Goal: Task Accomplishment & Management: Manage account settings

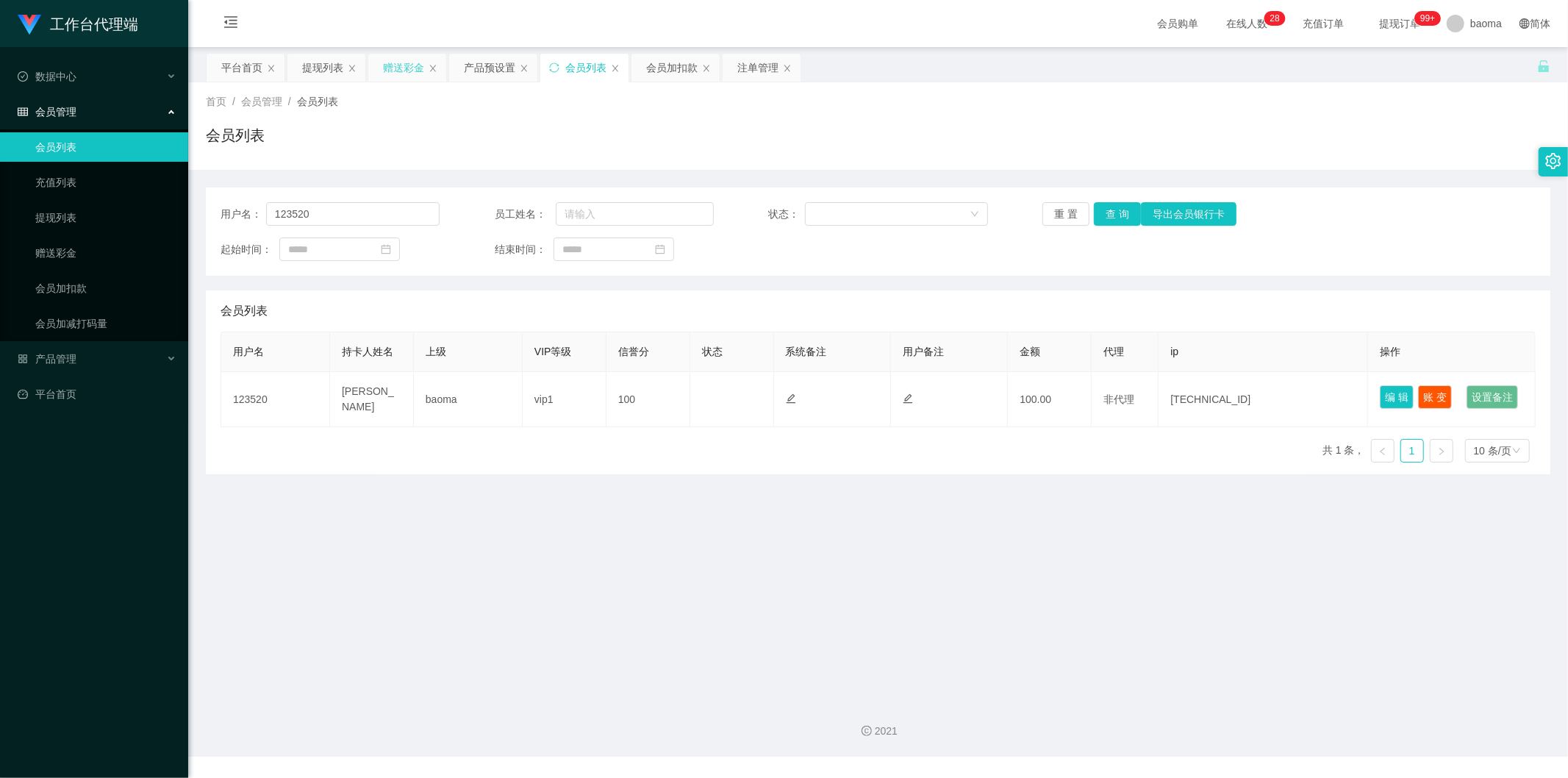
click at [401, 63] on div "赠送彩金" at bounding box center [403, 67] width 41 height 28
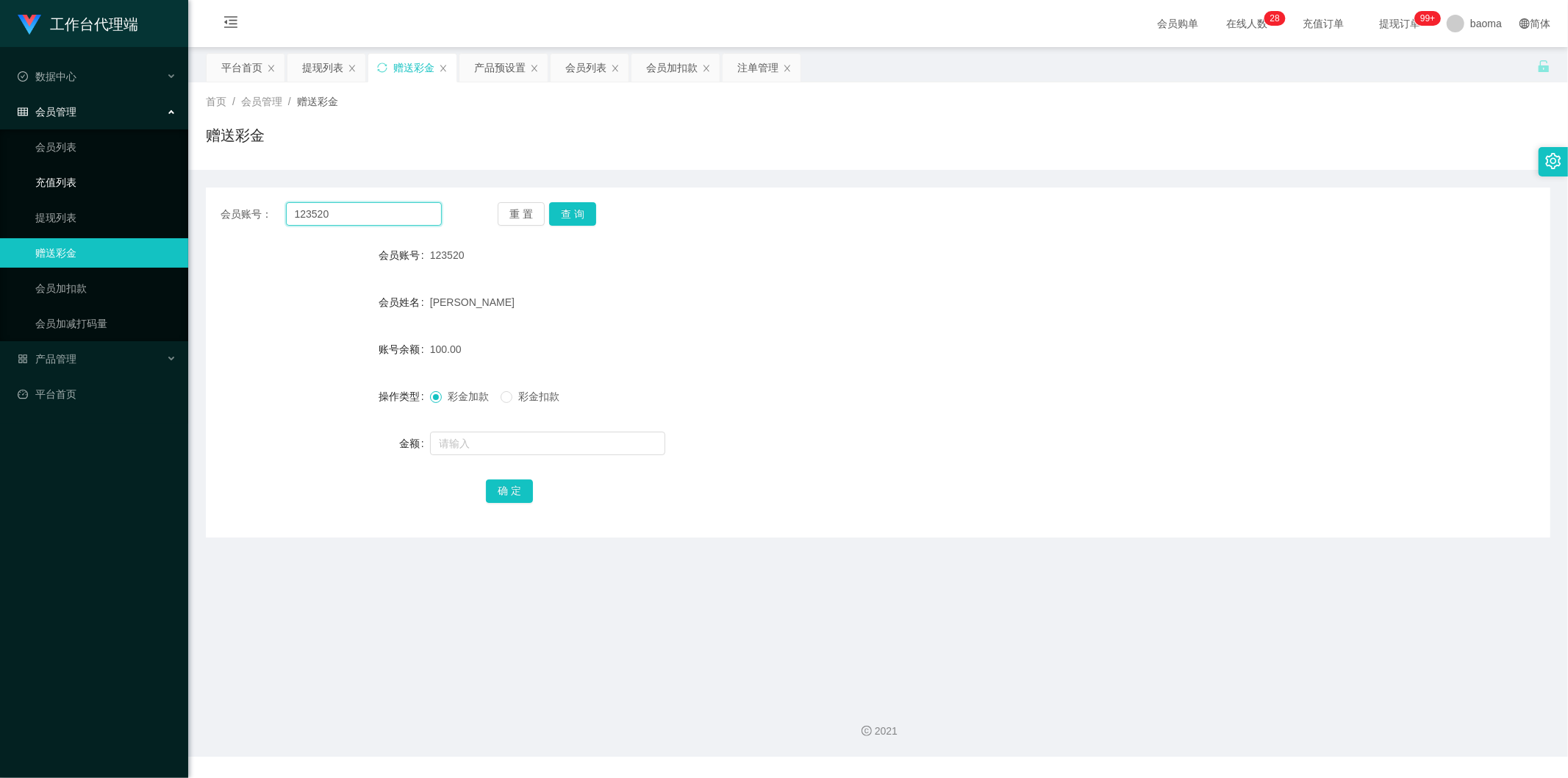
drag, startPoint x: 329, startPoint y: 211, endPoint x: 163, endPoint y: 174, distance: 170.1
click at [142, 165] on section "工作台代理端 数据中心 会员管理 会员列表 充值列表 提现列表 赠送彩金 会员加扣款 会员加减打码量 产品管理 平台首页 保存配置 重置配置 整体风格设置 主…" at bounding box center [784, 379] width 1568 height 757
paste input "[PERSON_NAME]"
type input "[PERSON_NAME]"
click at [492, 220] on button "查 询" at bounding box center [572, 214] width 47 height 24
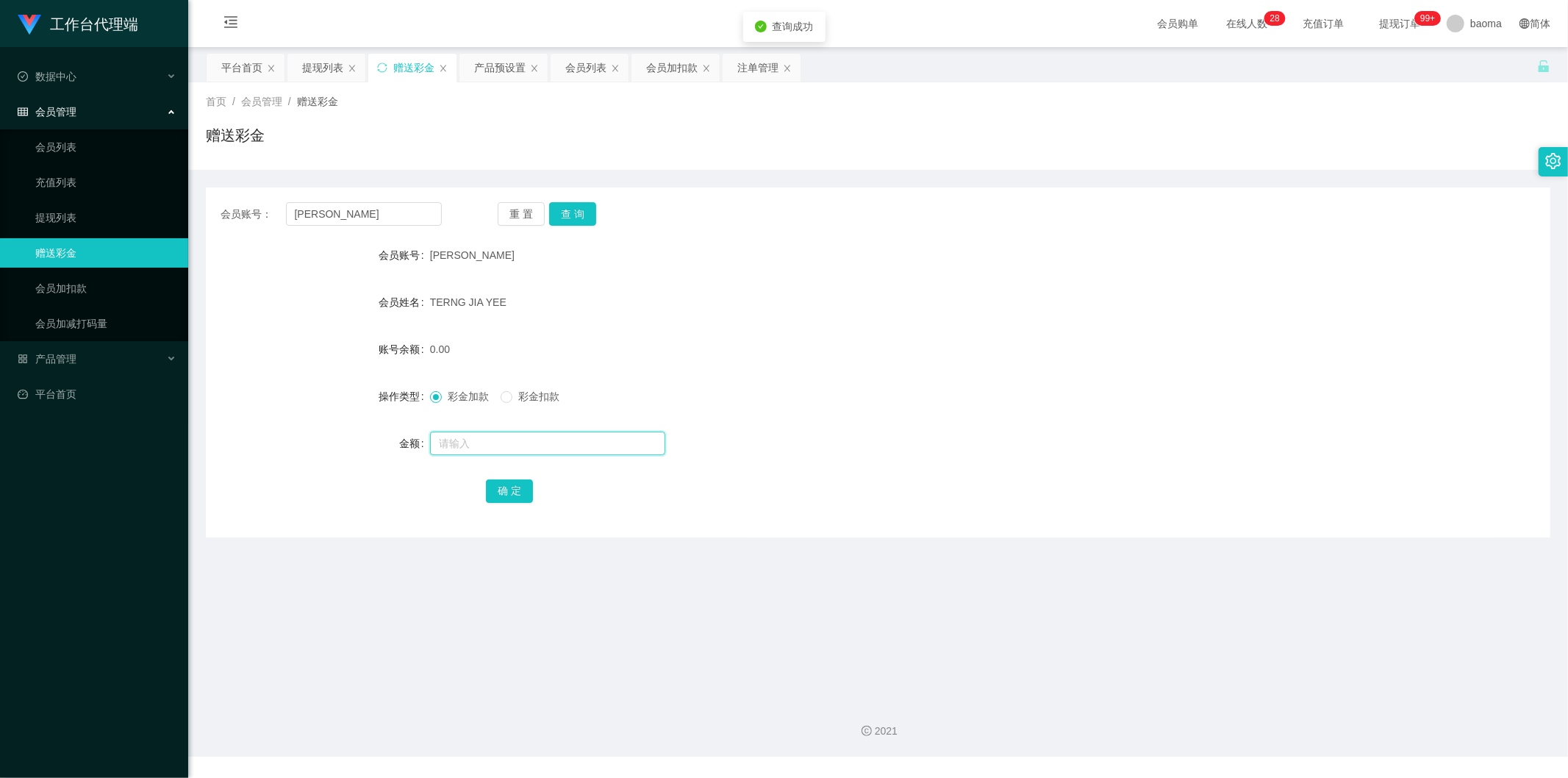
click at [492, 305] on input "text" at bounding box center [547, 443] width 235 height 24
type input "100"
drag, startPoint x: 519, startPoint y: 483, endPoint x: 518, endPoint y: 474, distance: 9.1
click at [492, 305] on button "确 定" at bounding box center [509, 491] width 47 height 24
click at [492, 69] on div "会员列表" at bounding box center [585, 67] width 41 height 28
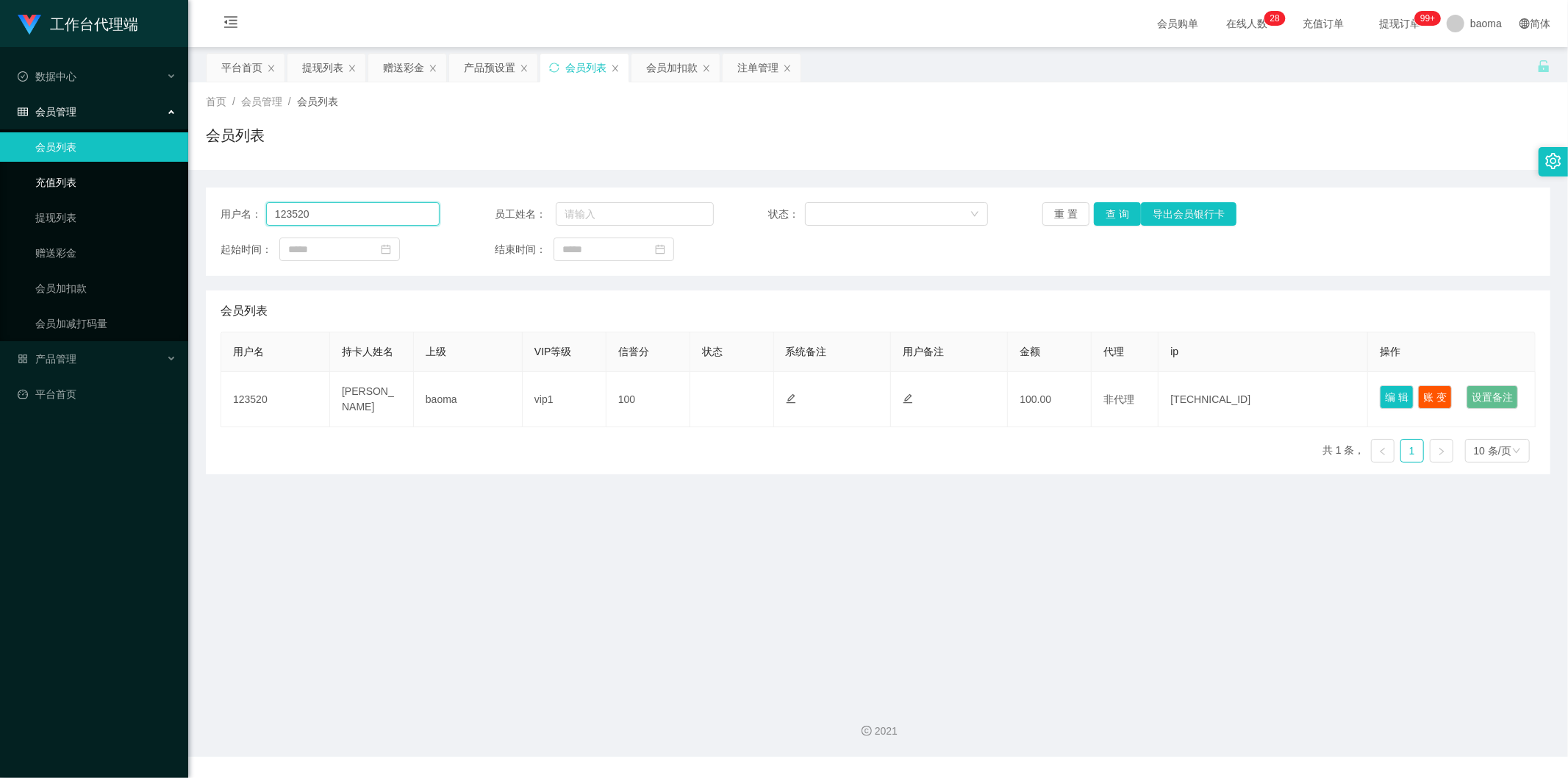
drag, startPoint x: 365, startPoint y: 209, endPoint x: 113, endPoint y: 181, distance: 253.6
click at [119, 182] on section "工作台代理端 数据中心 会员管理 会员列表 充值列表 提现列表 赠送彩金 会员加扣款 会员加减打码量 产品管理 平台首页 保存配置 重置配置 整体风格设置 主…" at bounding box center [784, 379] width 1568 height 757
paste input "[PERSON_NAME]"
type input "[PERSON_NAME]"
click at [492, 216] on button "查 询" at bounding box center [1116, 214] width 47 height 24
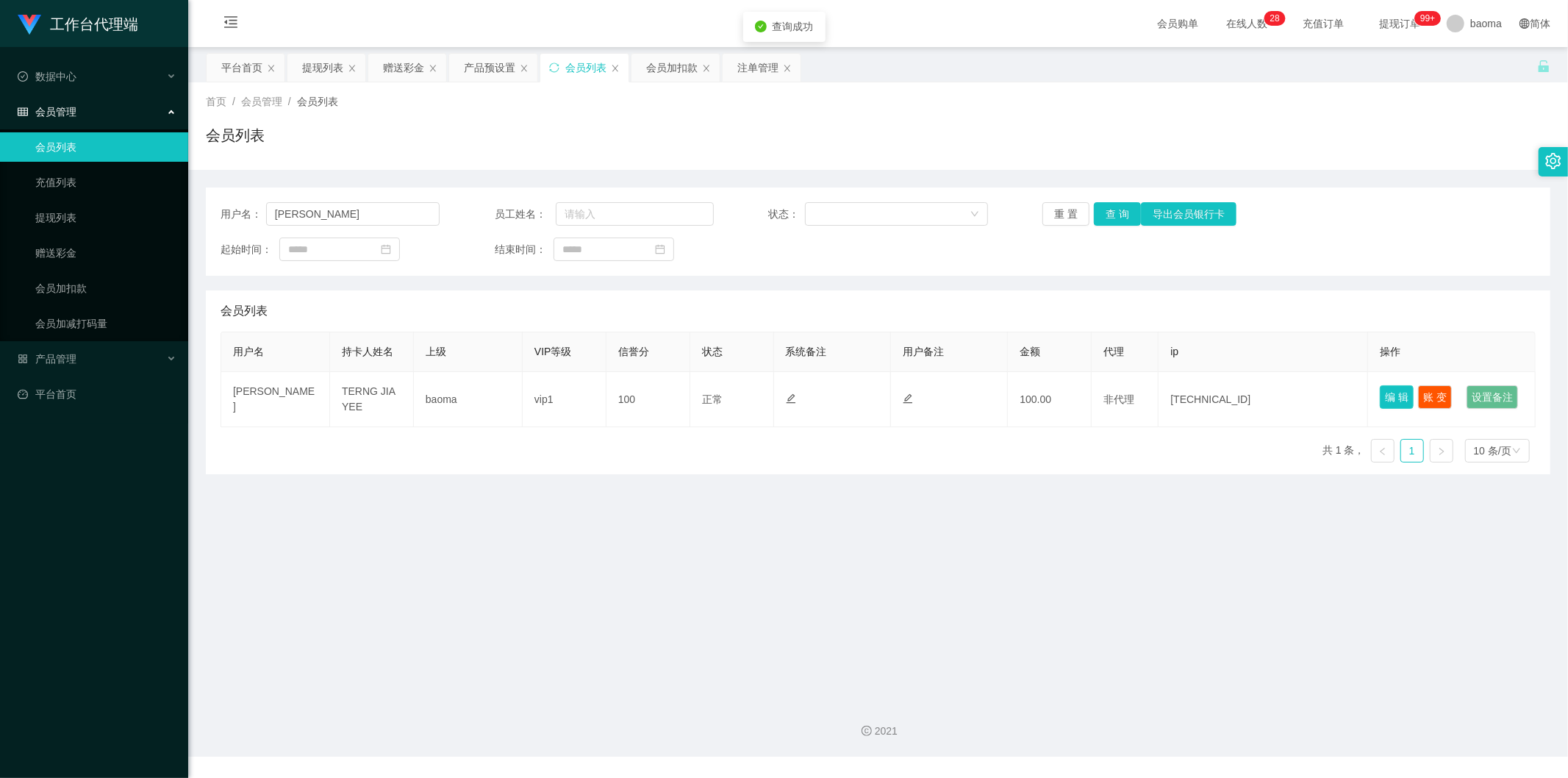
drag, startPoint x: 1396, startPoint y: 393, endPoint x: 1393, endPoint y: 363, distance: 30.1
click at [492, 305] on button "编 辑" at bounding box center [1395, 397] width 33 height 24
type input "[PERSON_NAME]"
type input "TERNG JIA YEE"
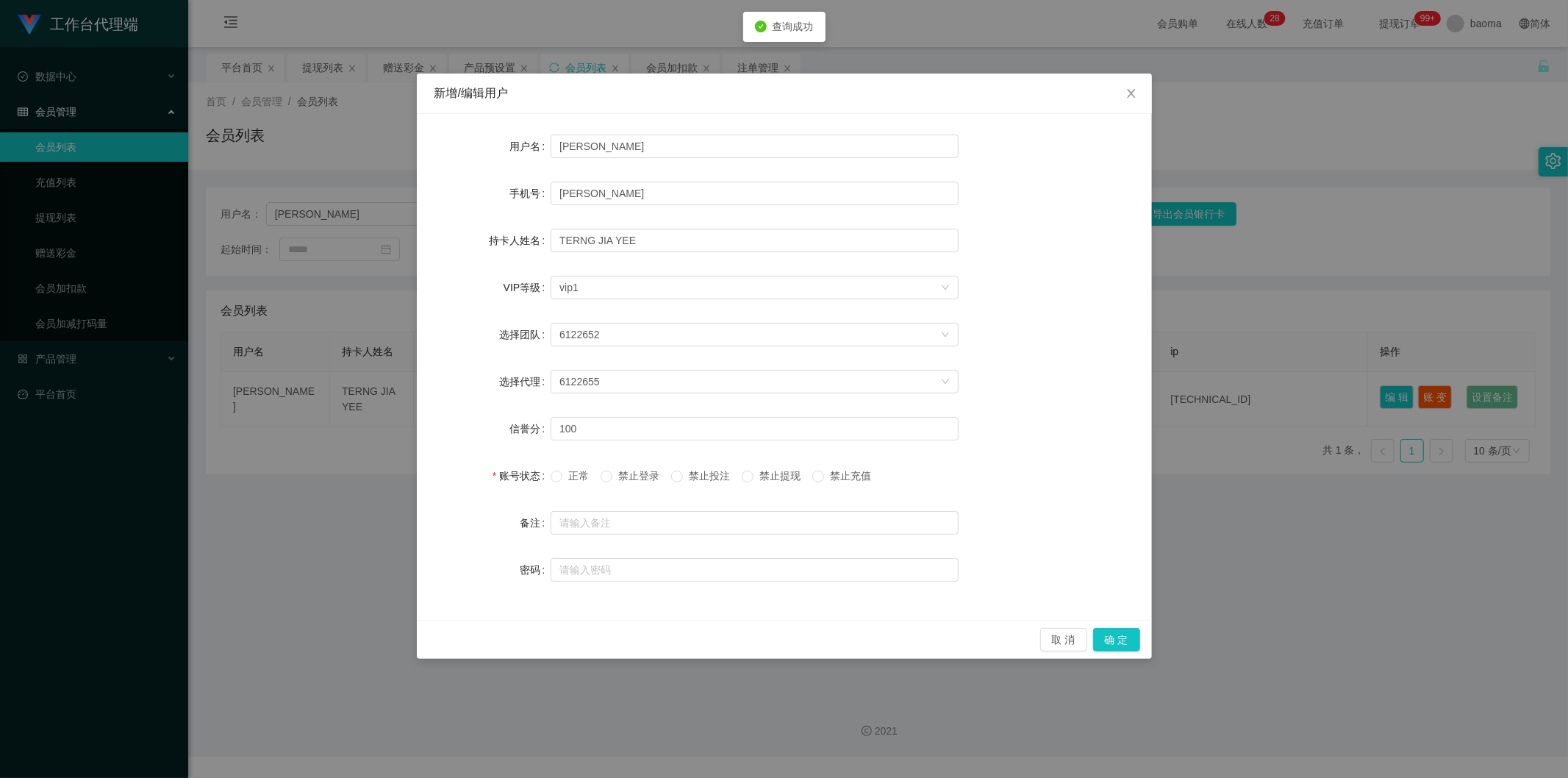
click at [492, 305] on span "禁止提现" at bounding box center [780, 476] width 53 height 11
click at [492, 305] on button "确 定" at bounding box center [1116, 640] width 47 height 24
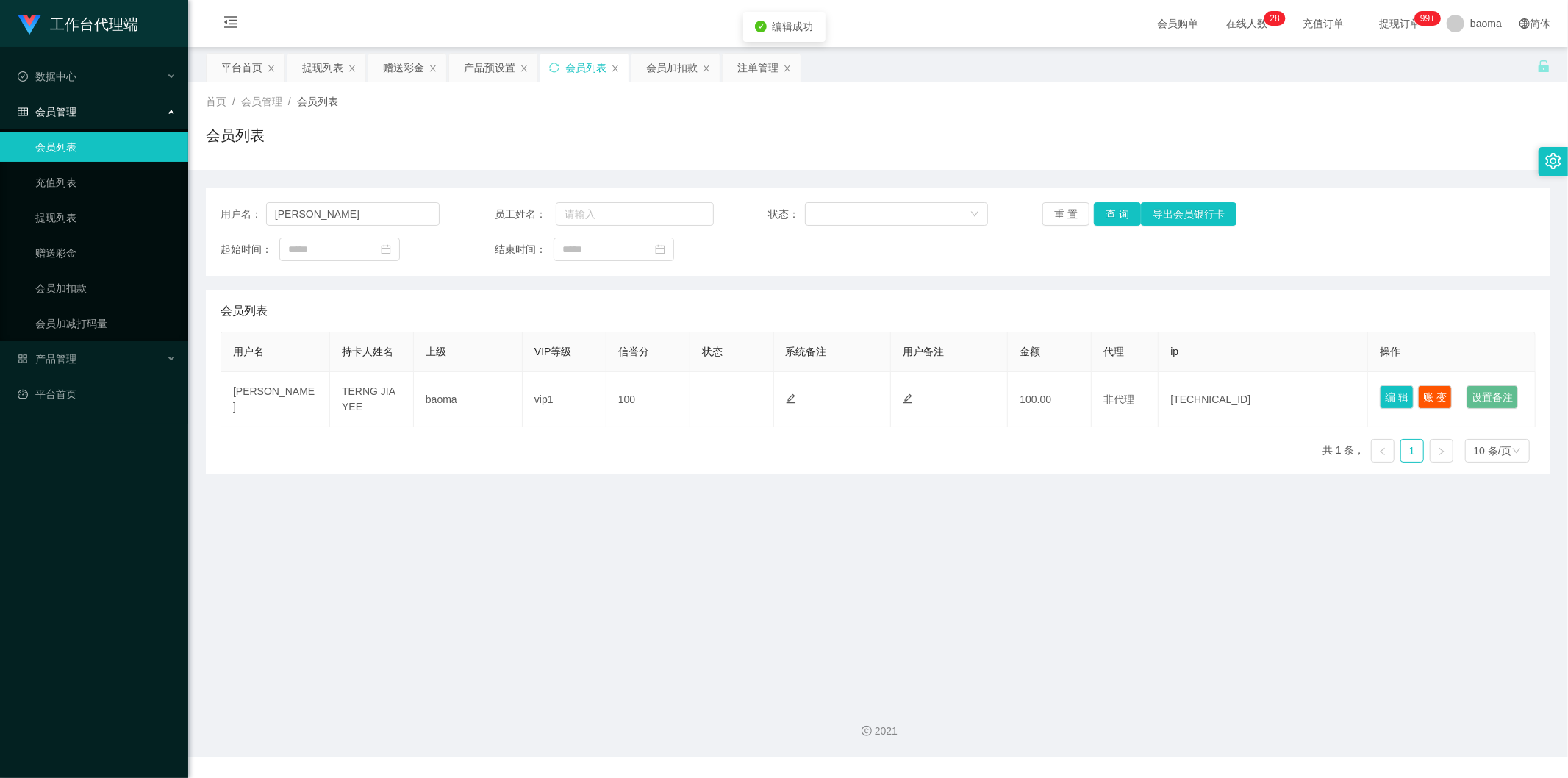
drag, startPoint x: 1115, startPoint y: 624, endPoint x: 1111, endPoint y: 604, distance: 20.4
click at [492, 305] on main "关闭左侧 关闭右侧 关闭其它 刷新页面 平台首页 提现列表 赠送彩金 产品预设置 会员列表 会员加扣款 注单管理 首页 / 会员管理 / 会员列表 / 会员列…" at bounding box center [877, 367] width 1379 height 641
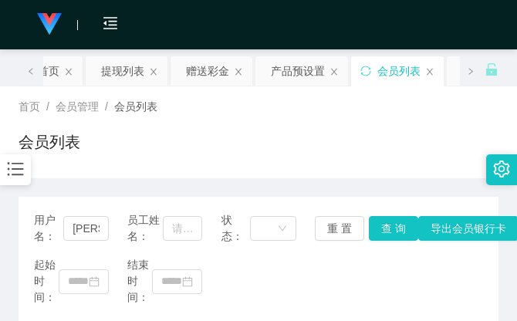
click at [471, 27] on div "会员购单 在线人数 0 1 2 3 4 5 6 7 8 9 0 1 2 3 4 5 6 7 8 9 0 1 2 3 4 5 6 7 8 9 0 1 2 3 4…" at bounding box center [258, 25] width 517 height 50
click at [389, 32] on div "会员购单 在线人数 0 1 2 3 4 5 6 7 8 9 0 1 2 3 4 5 6 7 8 9 0 1 2 3 4 5 6 7 8 9 0 1 2 3 4…" at bounding box center [258, 25] width 517 height 50
click at [311, 73] on div "产品预设置" at bounding box center [298, 70] width 54 height 29
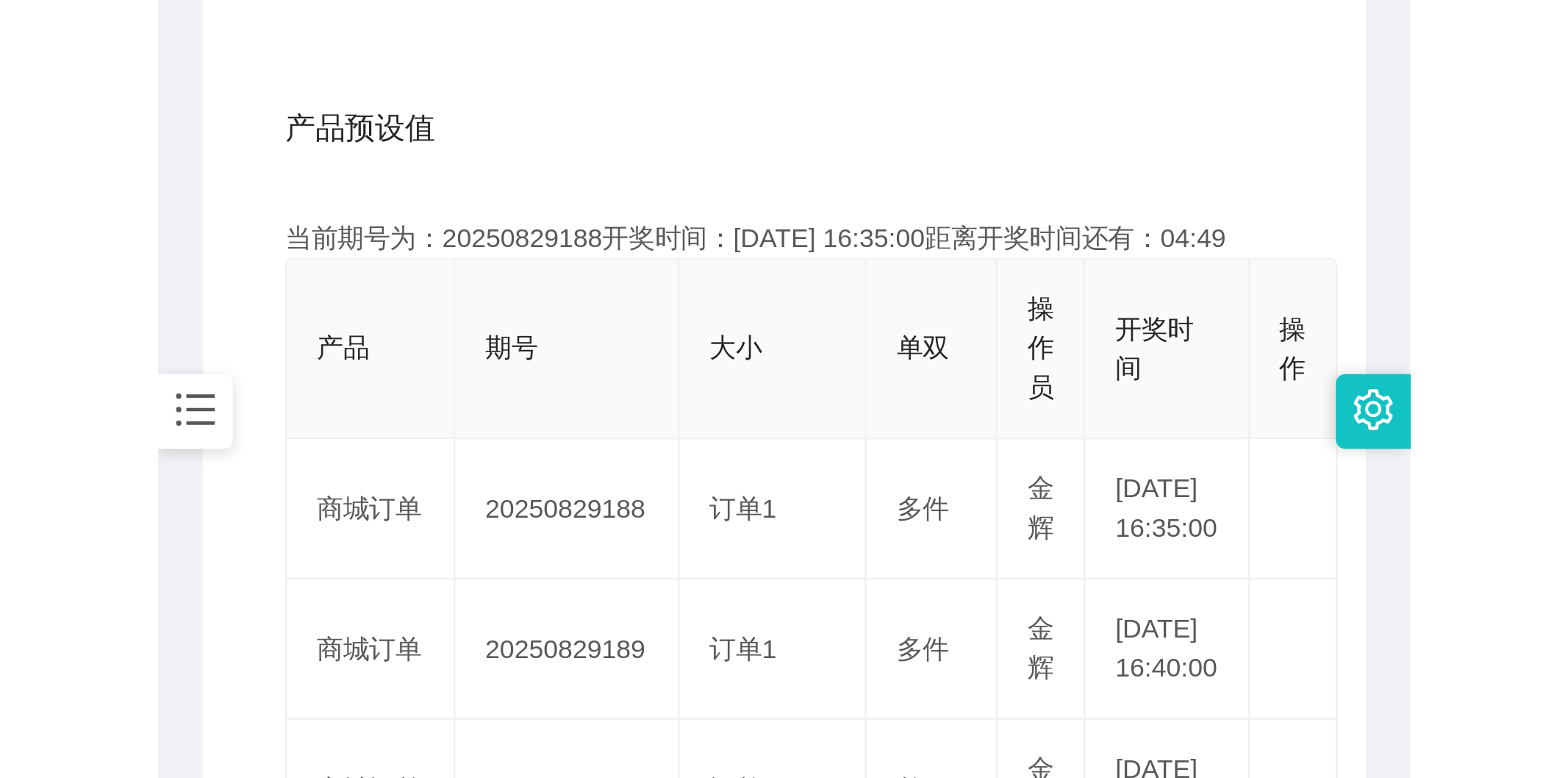
scroll to position [326, 0]
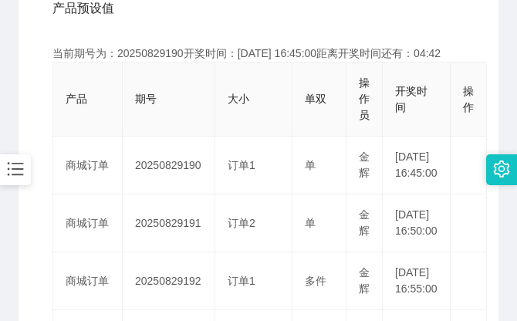
click at [389, 8] on div "产品预设值 添加期号" at bounding box center [258, 8] width 412 height 43
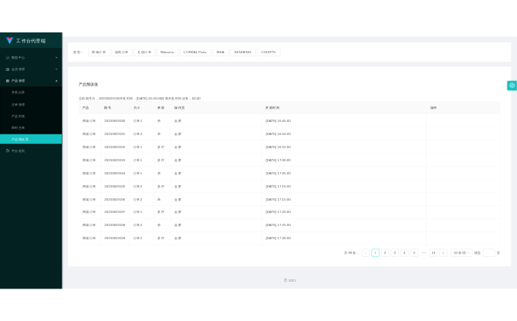
scroll to position [0, 0]
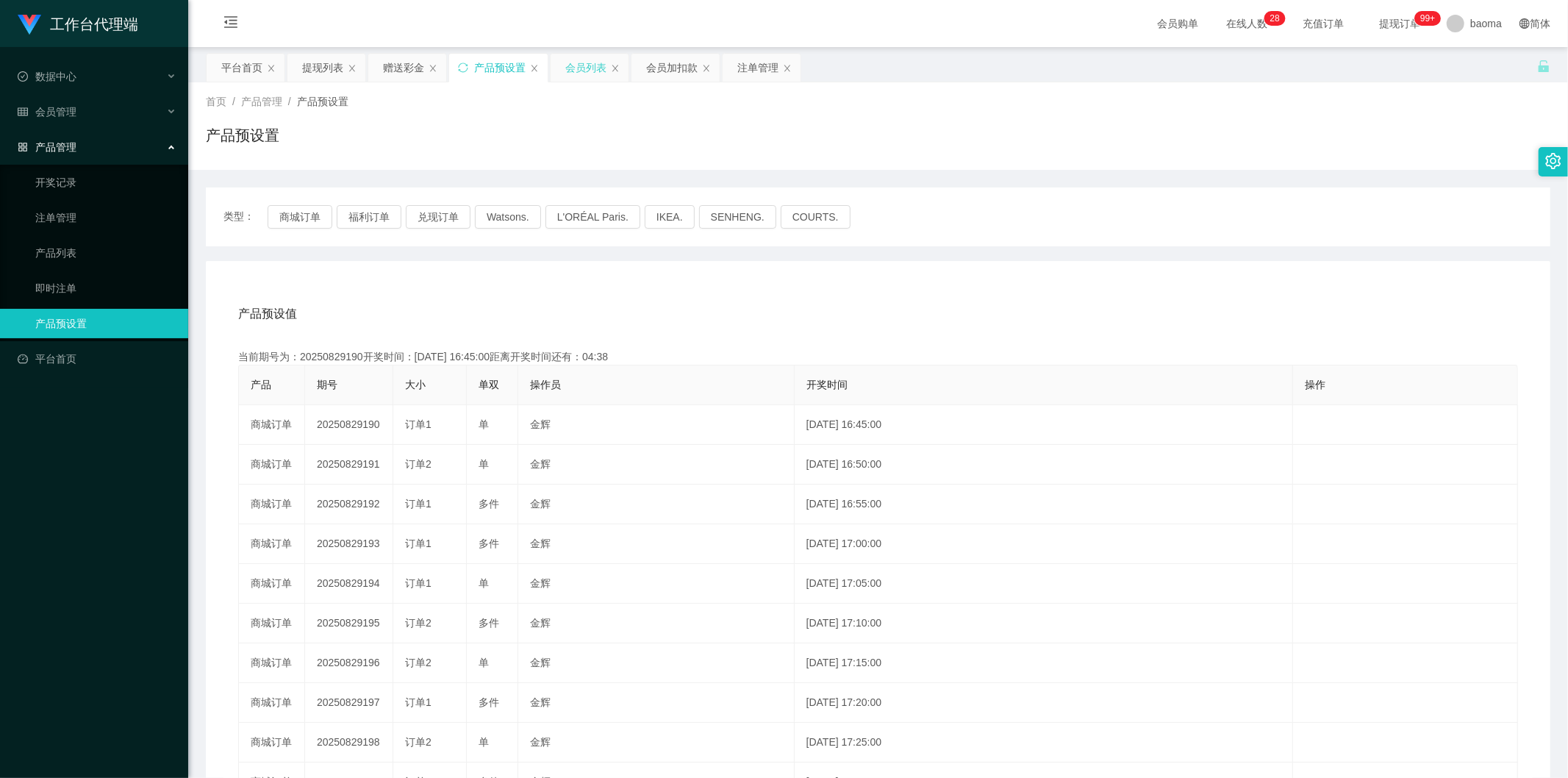
click at [492, 63] on div "会员列表" at bounding box center [585, 67] width 41 height 28
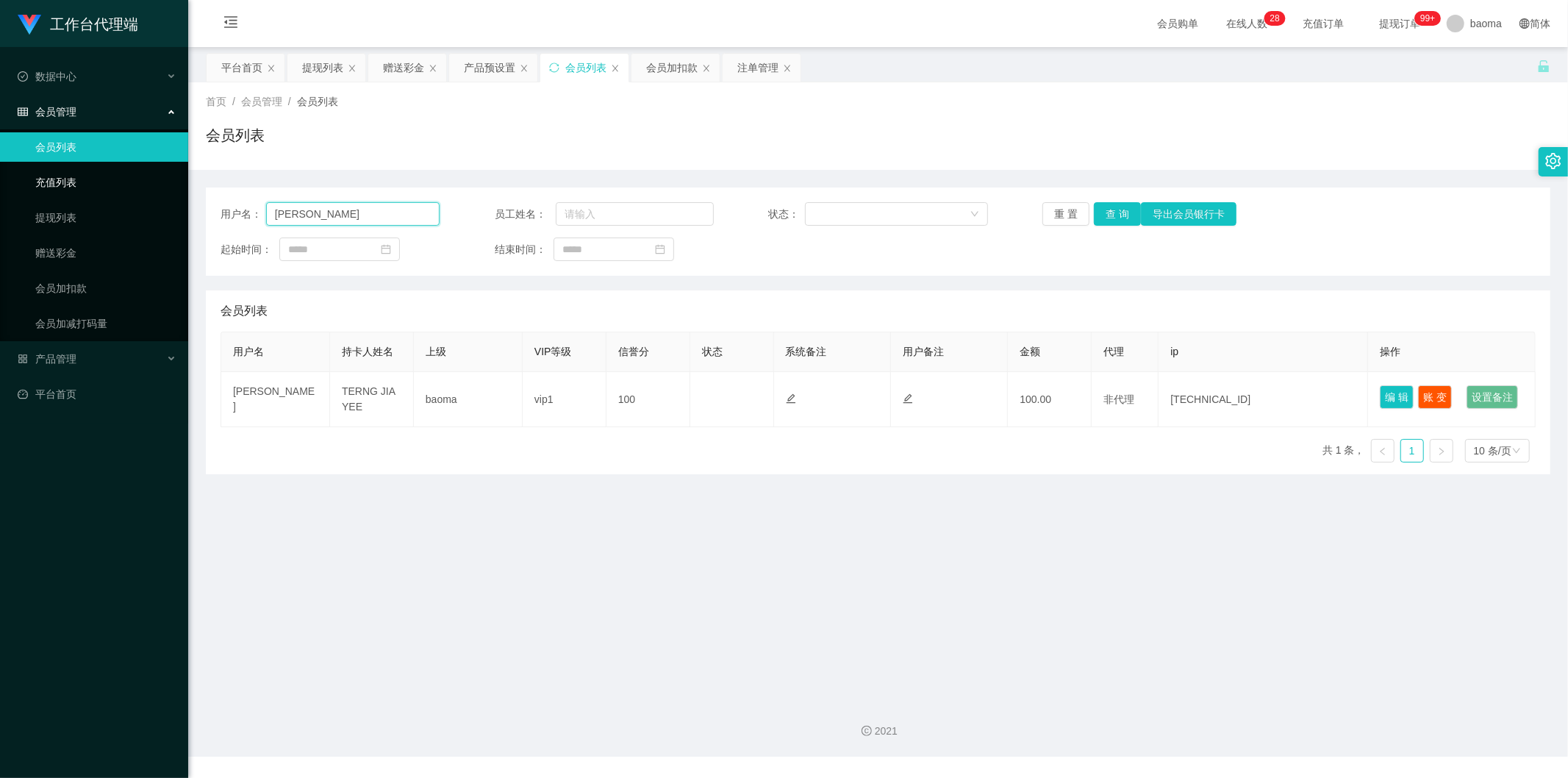
drag, startPoint x: 140, startPoint y: 178, endPoint x: 78, endPoint y: 168, distance: 62.8
click at [91, 169] on section "工作台代理端 数据中心 会员管理 会员列表 充值列表 提现列表 赠送彩金 会员加扣款 会员加减打码量 产品管理 开奖记录 注单管理 产品列表 即时注单 产品预…" at bounding box center [784, 379] width 1568 height 757
paste input "123520"
type input "123520"
click at [492, 204] on button "查 询" at bounding box center [1116, 214] width 47 height 24
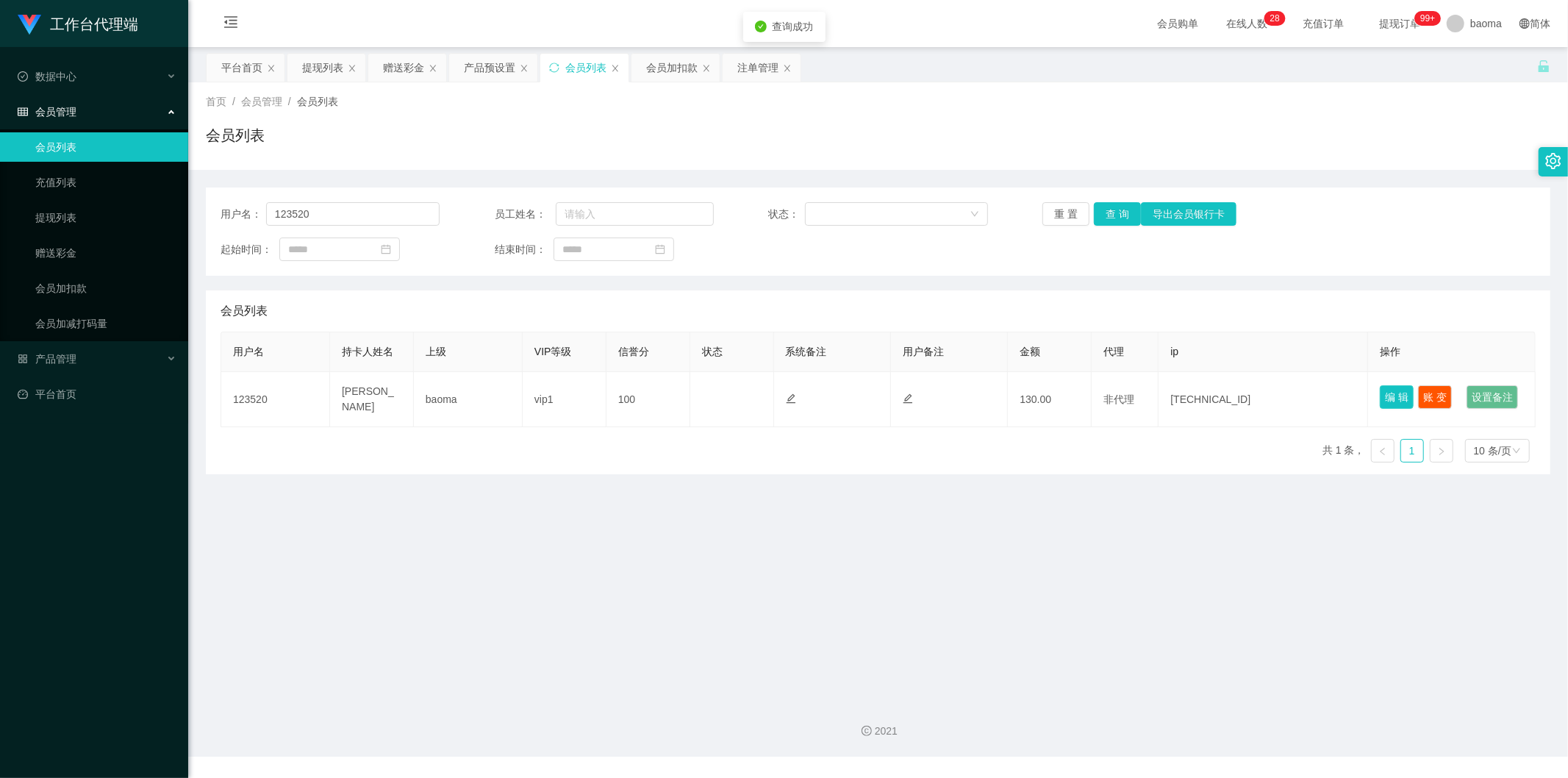
drag, startPoint x: 1386, startPoint y: 391, endPoint x: 1364, endPoint y: 394, distance: 22.2
click at [492, 305] on button "编 辑" at bounding box center [1395, 397] width 33 height 24
type input "123520"
type input "[PERSON_NAME]"
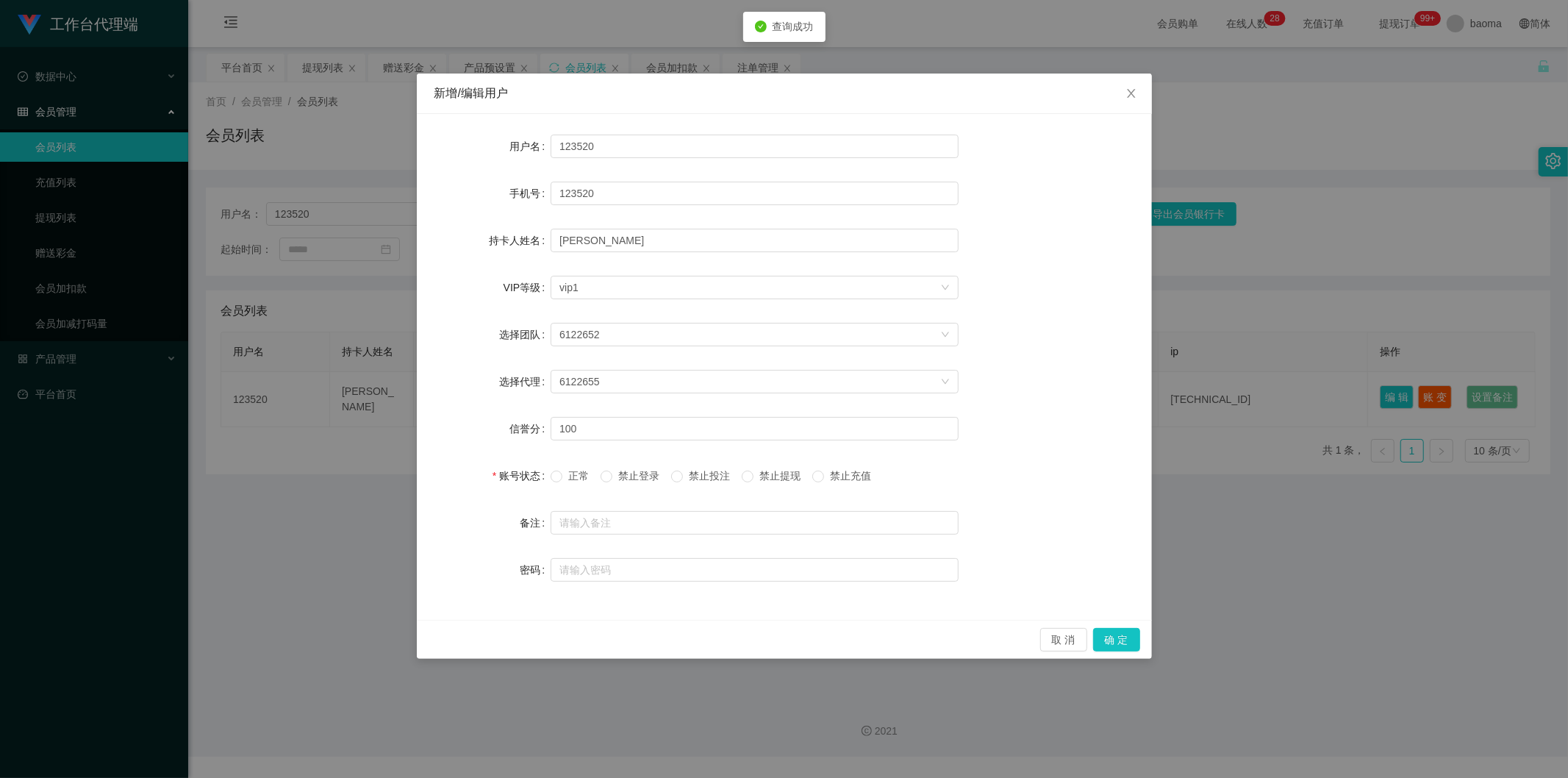
click at [492, 305] on span "正常" at bounding box center [579, 476] width 32 height 11
drag, startPoint x: 1123, startPoint y: 638, endPoint x: 1111, endPoint y: 627, distance: 16.3
click at [492, 305] on button "确 定" at bounding box center [1116, 640] width 47 height 24
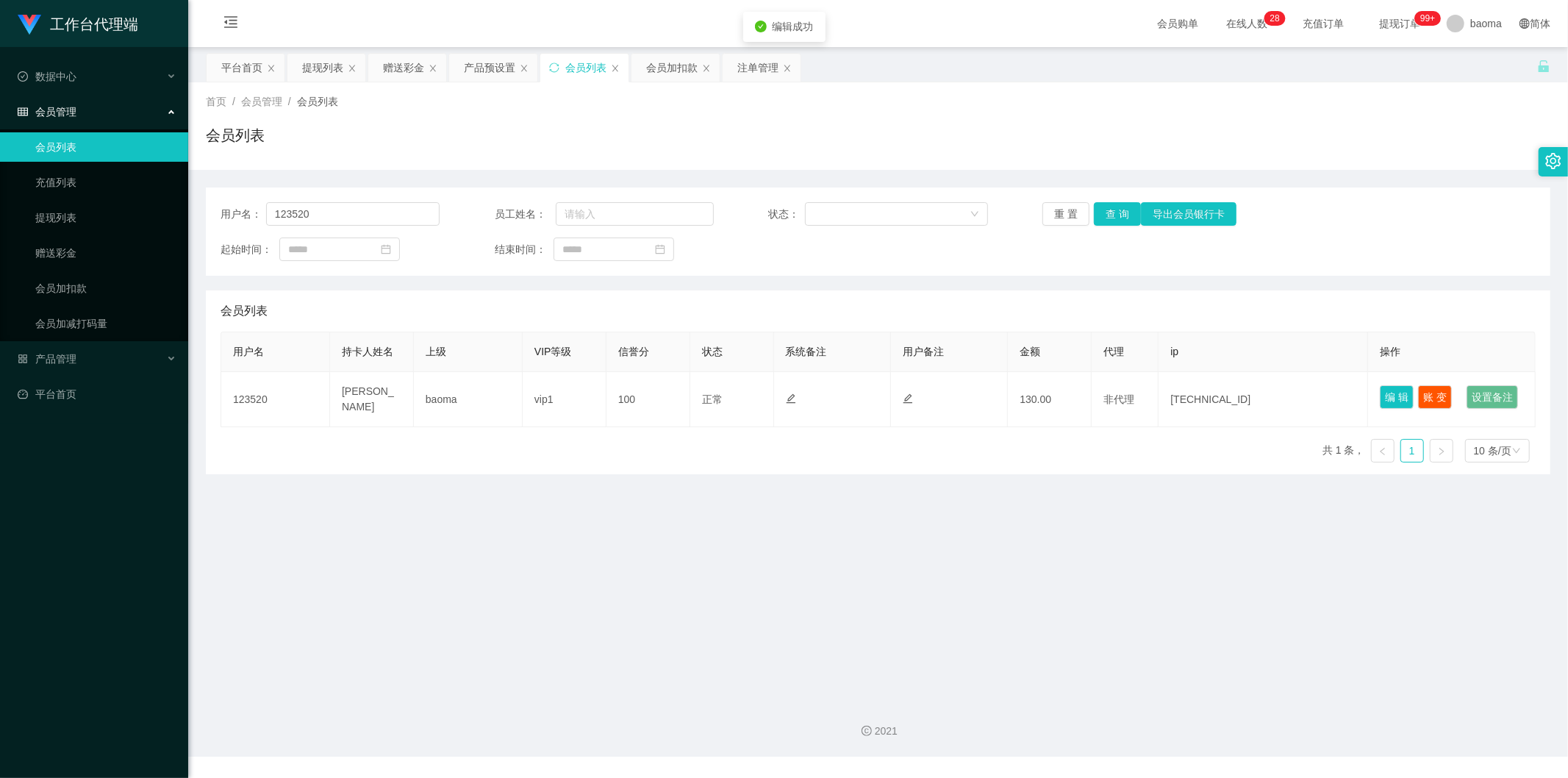
drag, startPoint x: 1152, startPoint y: 584, endPoint x: 1150, endPoint y: 566, distance: 18.1
click at [492, 305] on main "关闭左侧 关闭右侧 关闭其它 刷新页面 平台首页 提现列表 赠送彩金 产品预设置 会员列表 会员加扣款 注单管理 首页 / 会员管理 / 会员列表 / 会员列…" at bounding box center [877, 367] width 1379 height 641
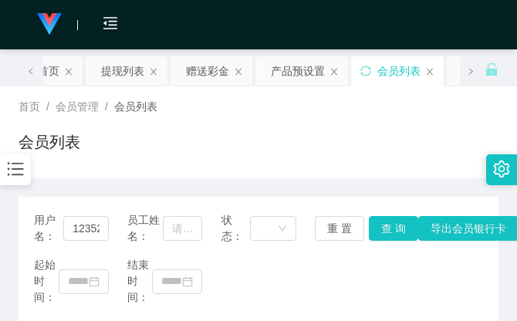
click at [393, 126] on div "首页 / 会员管理 / 会员列表 / 会员列表" at bounding box center [259, 132] width 480 height 67
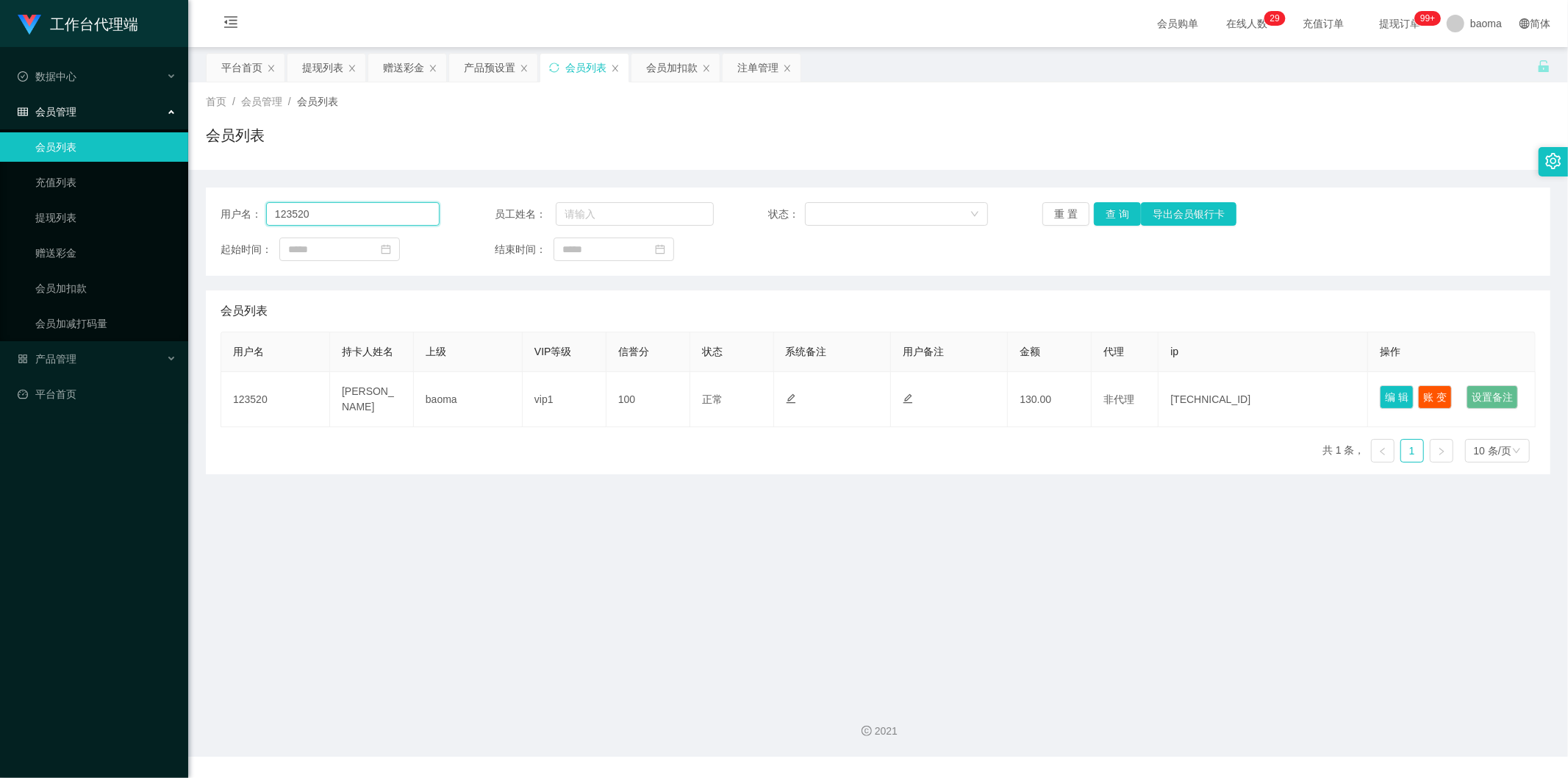
drag, startPoint x: 328, startPoint y: 212, endPoint x: 71, endPoint y: 162, distance: 261.8
click at [84, 163] on section "工作台代理端 数据中心 会员管理 会员列表 充值列表 提现列表 赠送彩金 会员加扣款 会员加减打码量 产品管理 平台首页 保存配置 重置配置 整体风格设置 主…" at bounding box center [784, 379] width 1568 height 757
paste input "[PERSON_NAME]"
type input "[PERSON_NAME]"
click at [492, 212] on button "查 询" at bounding box center [1116, 214] width 47 height 24
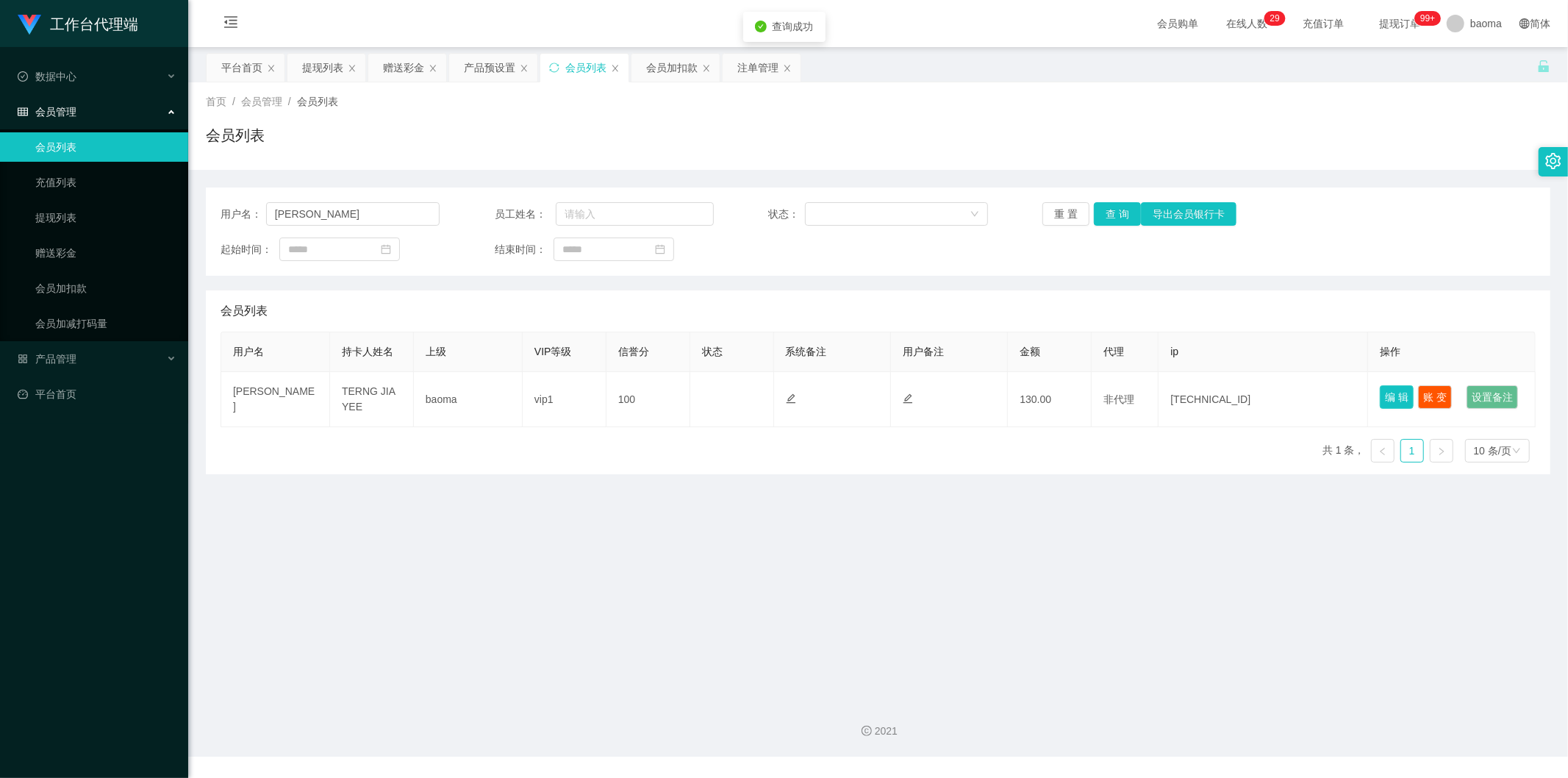
click at [492, 305] on button "编 辑" at bounding box center [1395, 397] width 33 height 24
type input "[PERSON_NAME]"
type input "TERNG JIA YEE"
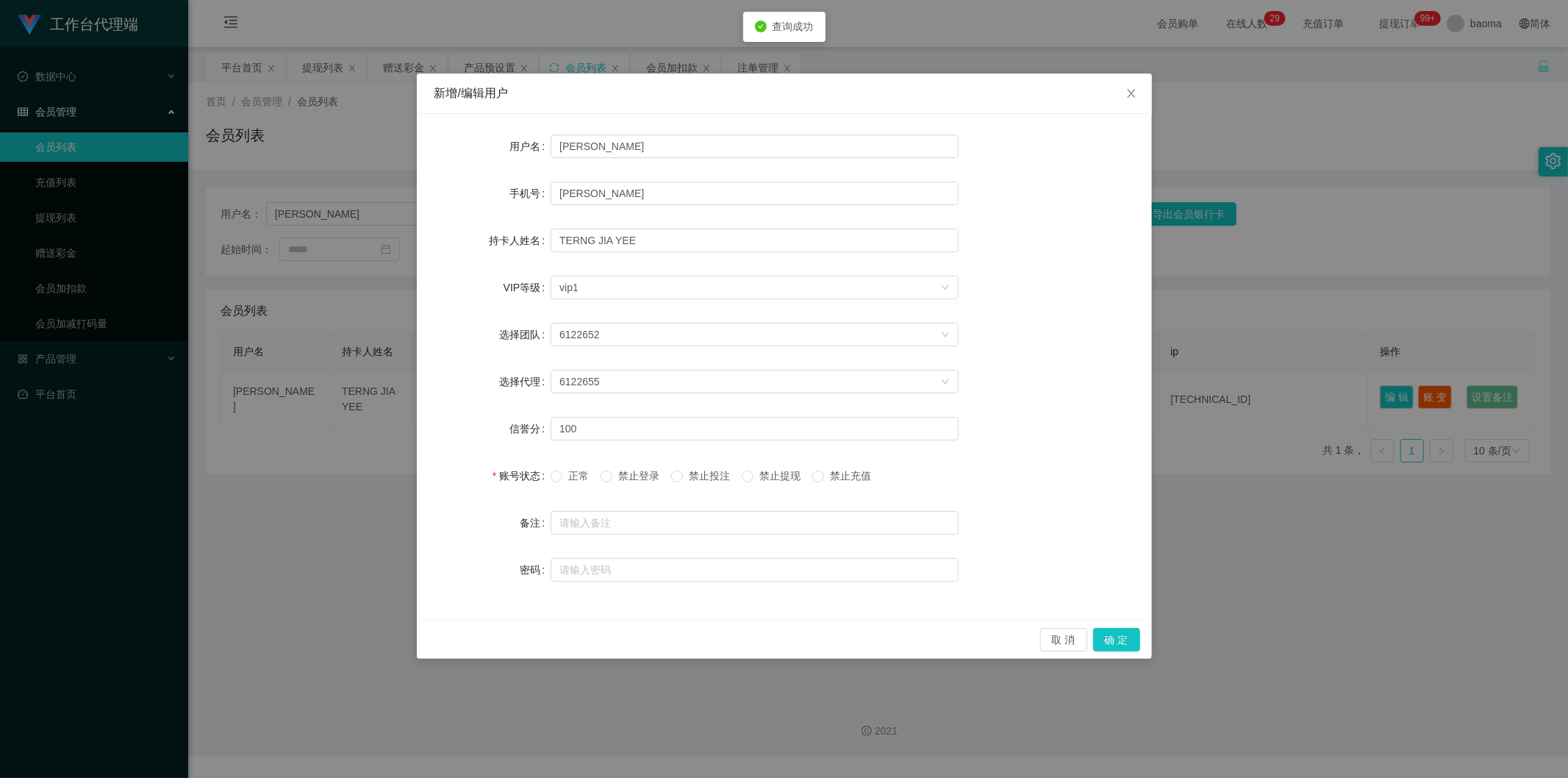
click at [492, 305] on span "正常" at bounding box center [579, 476] width 32 height 11
click at [492, 305] on button "确 定" at bounding box center [1116, 640] width 47 height 24
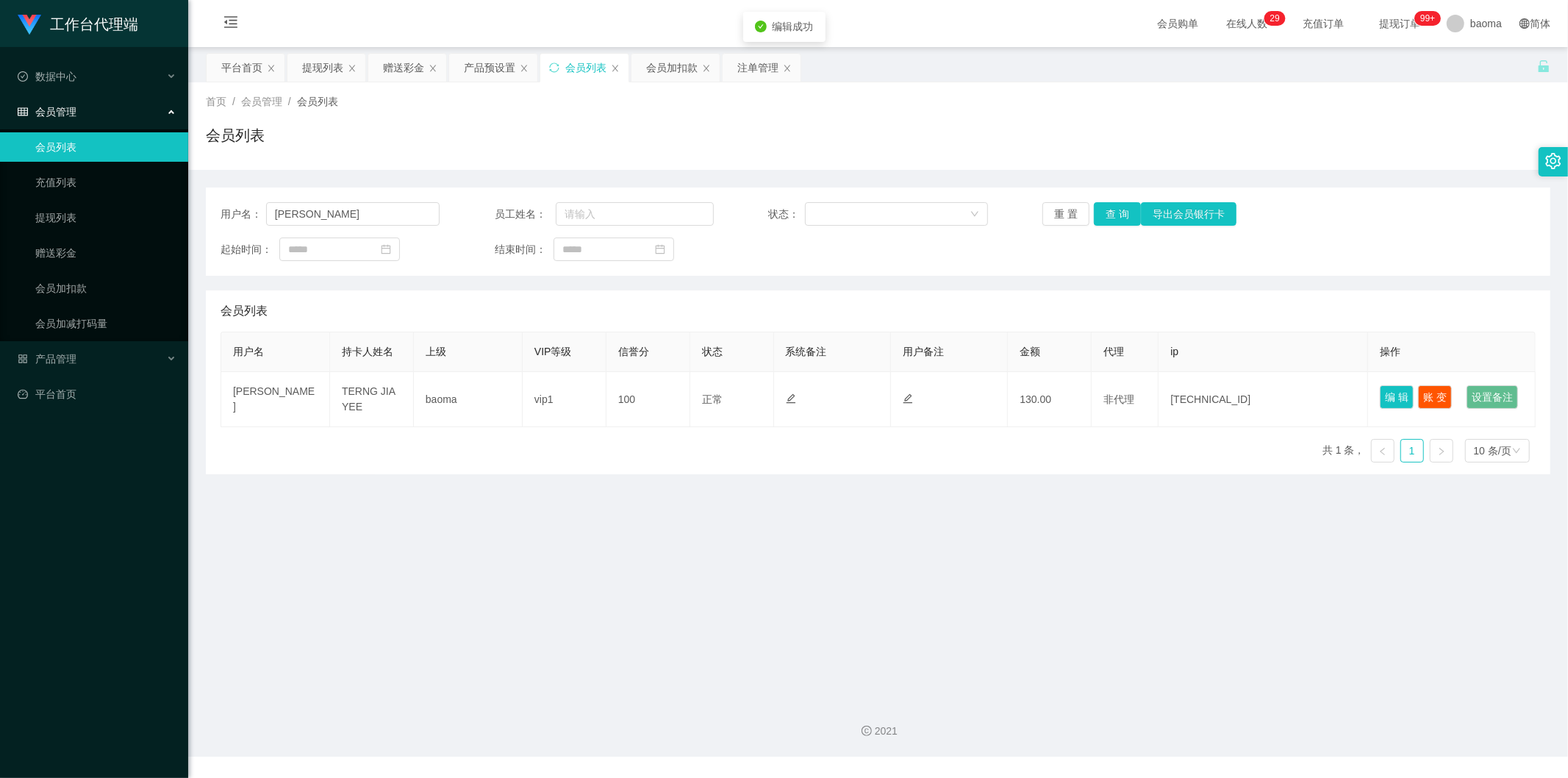
drag, startPoint x: 988, startPoint y: 574, endPoint x: 994, endPoint y: 561, distance: 14.3
click at [492, 305] on main "关闭左侧 关闭右侧 关闭其它 刷新页面 平台首页 提现列表 赠送彩金 产品预设置 会员列表 会员加扣款 注单管理 首页 / 会员管理 / 会员列表 / 会员列…" at bounding box center [877, 367] width 1379 height 641
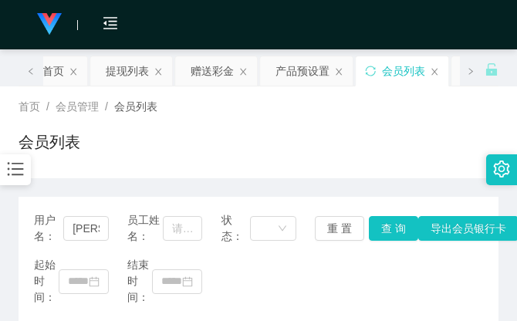
drag, startPoint x: 344, startPoint y: 136, endPoint x: 451, endPoint y: 0, distance: 173.6
click at [359, 130] on div "会员列表" at bounding box center [259, 147] width 480 height 35
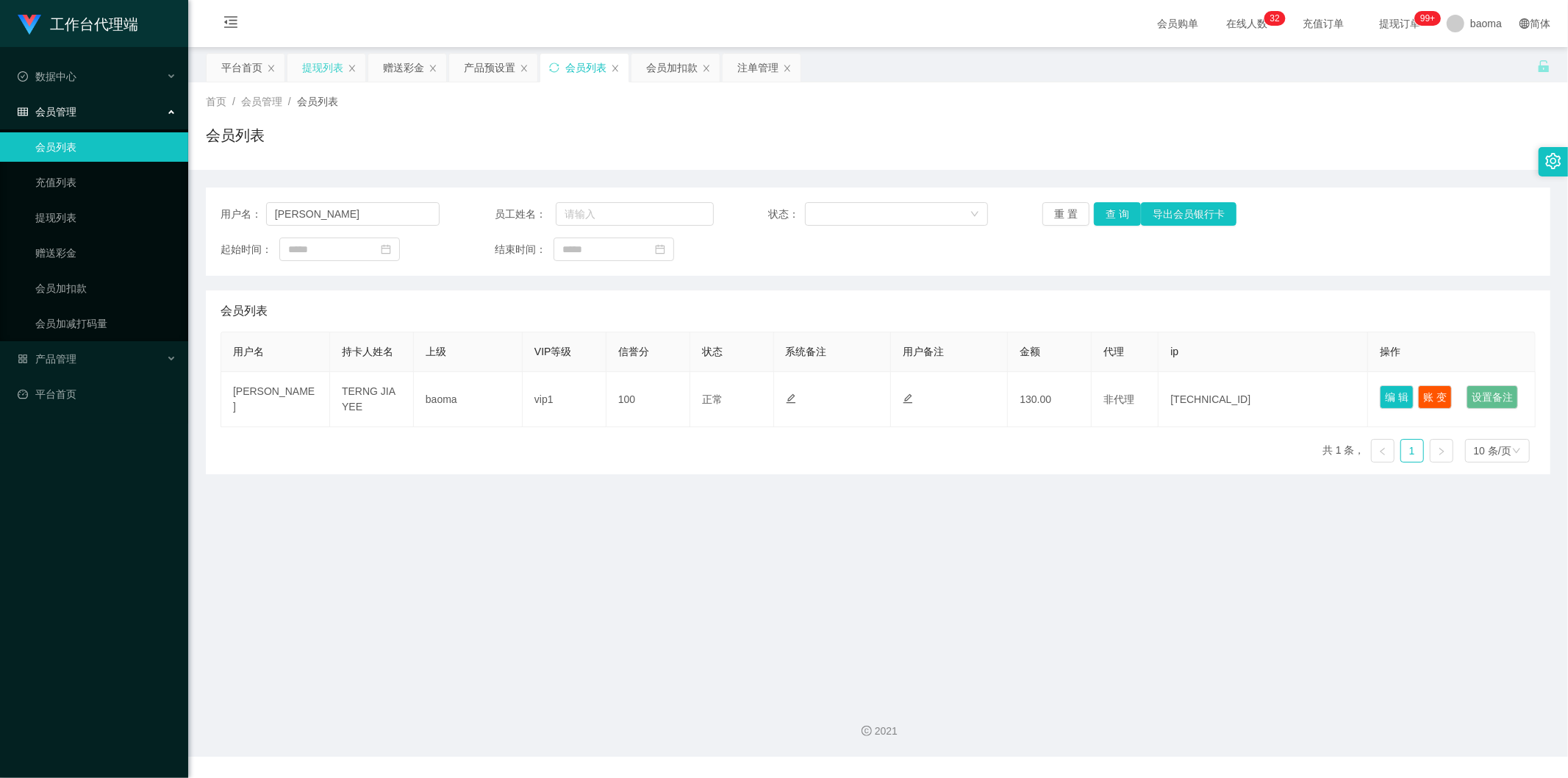
click at [316, 54] on div "提现列表" at bounding box center [322, 67] width 41 height 28
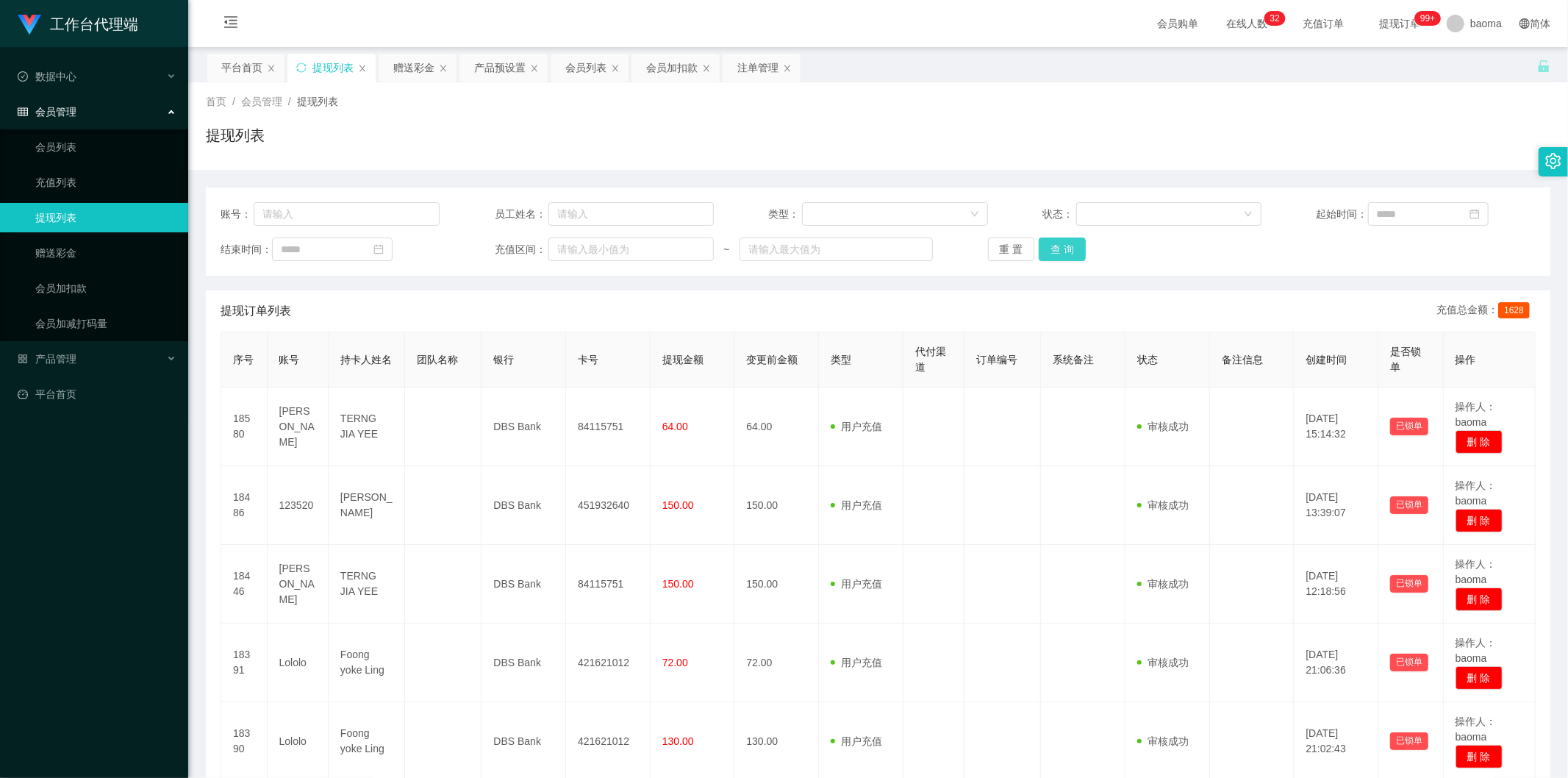
drag, startPoint x: 1052, startPoint y: 250, endPoint x: 1035, endPoint y: 216, distance: 38.0
click at [492, 244] on button "查 询" at bounding box center [1062, 249] width 47 height 24
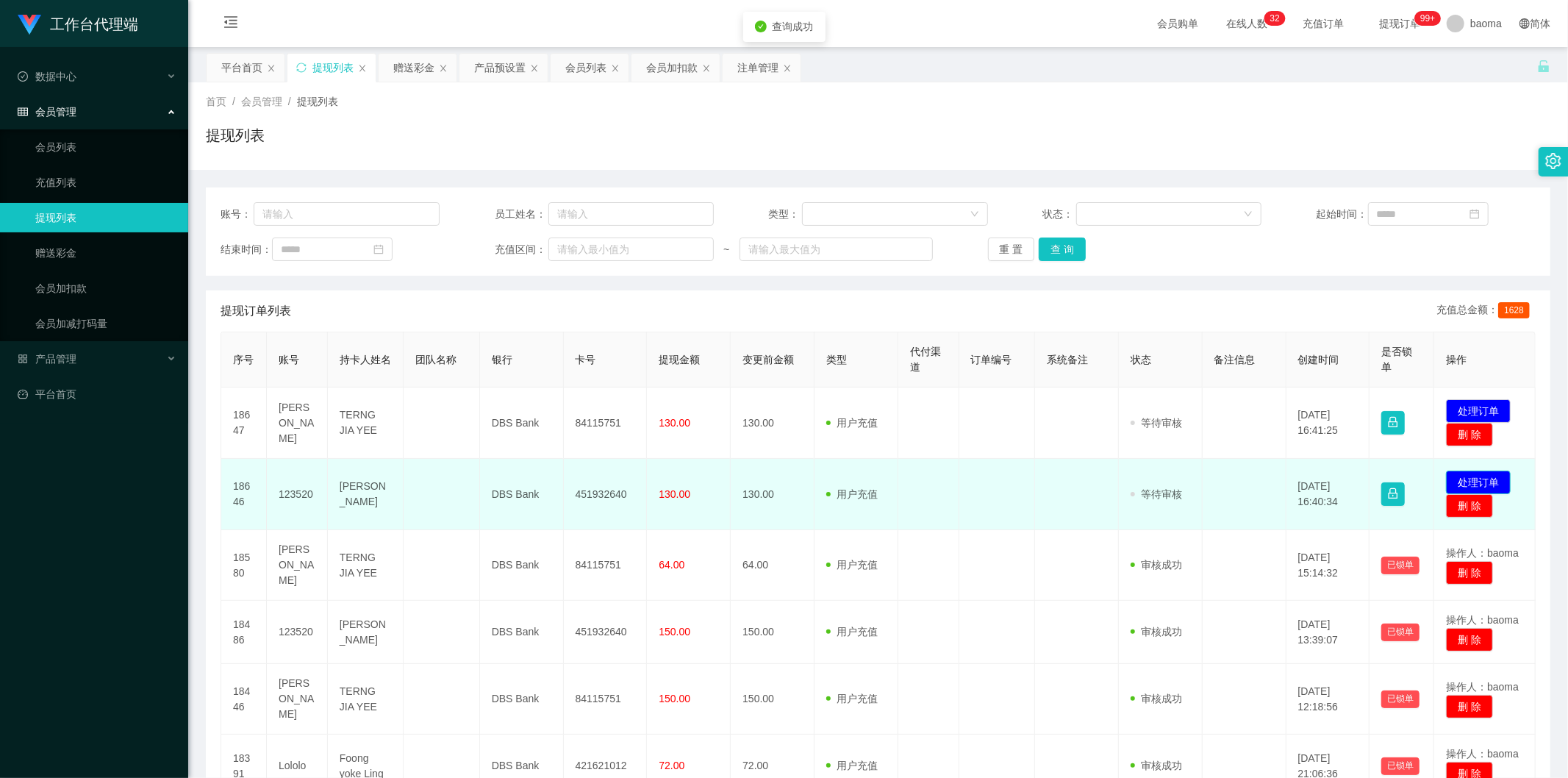
click at [492, 305] on button "处理订单" at bounding box center [1478, 482] width 65 height 24
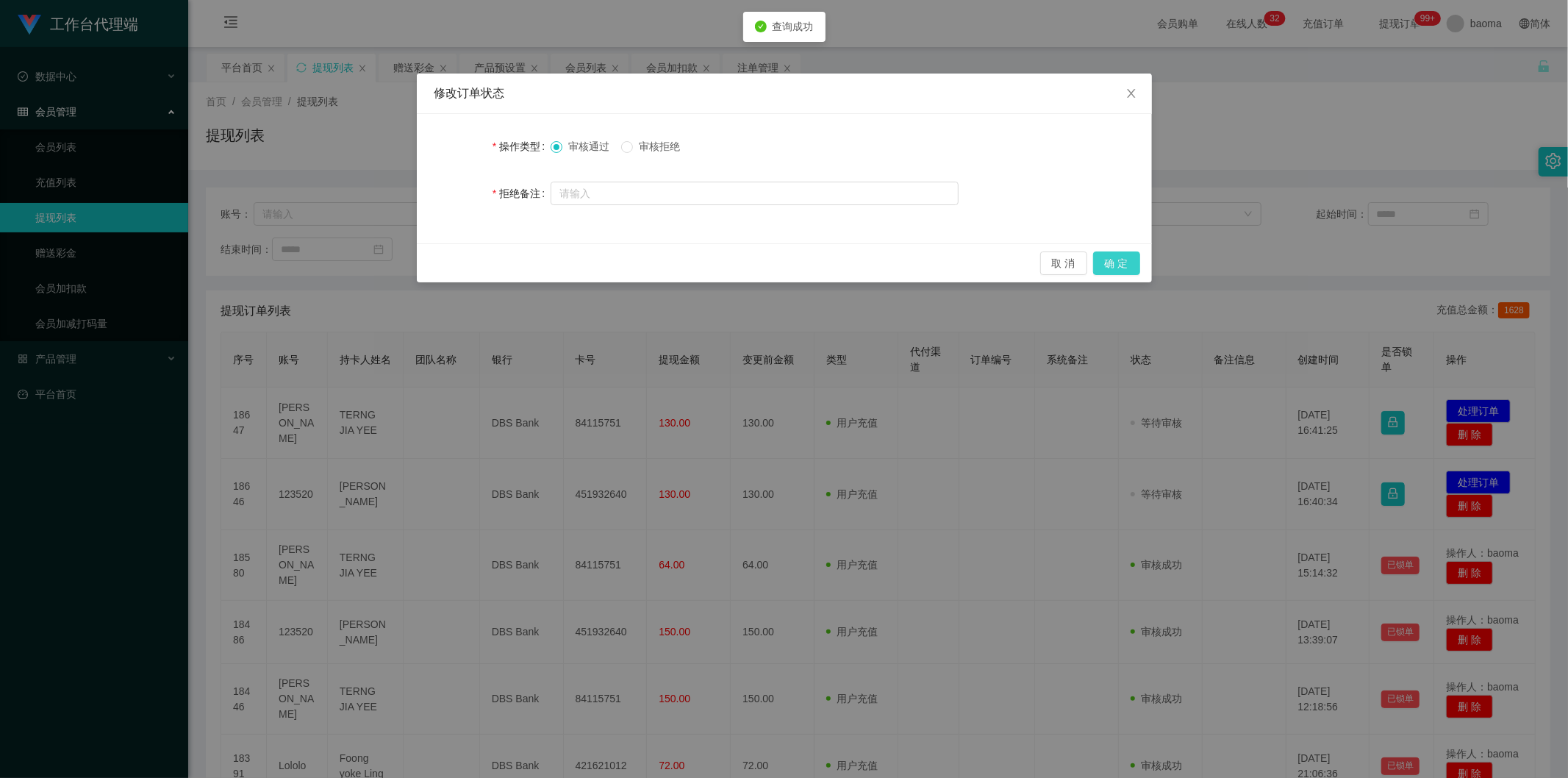
click at [492, 260] on button "确 定" at bounding box center [1116, 263] width 47 height 24
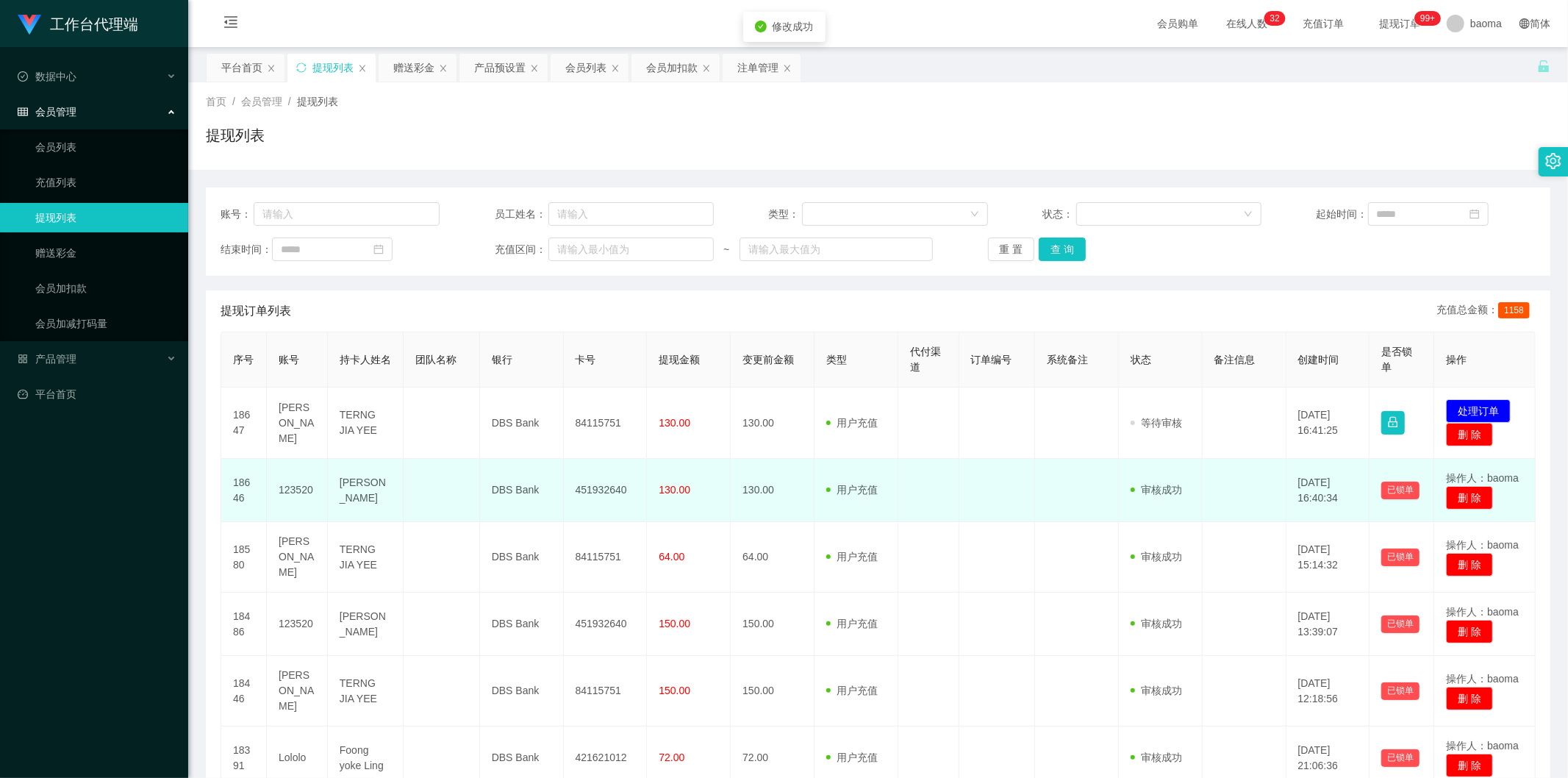
click at [492, 305] on td "451932640" at bounding box center [605, 490] width 84 height 63
copy td "451932640"
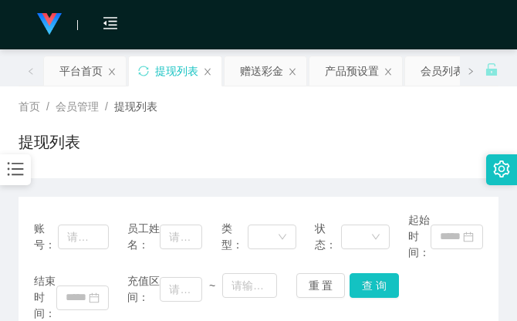
drag, startPoint x: 292, startPoint y: 110, endPoint x: 397, endPoint y: 0, distance: 152.7
click at [297, 103] on div "首页 / 会员管理 / 提现列表 /" at bounding box center [259, 107] width 480 height 16
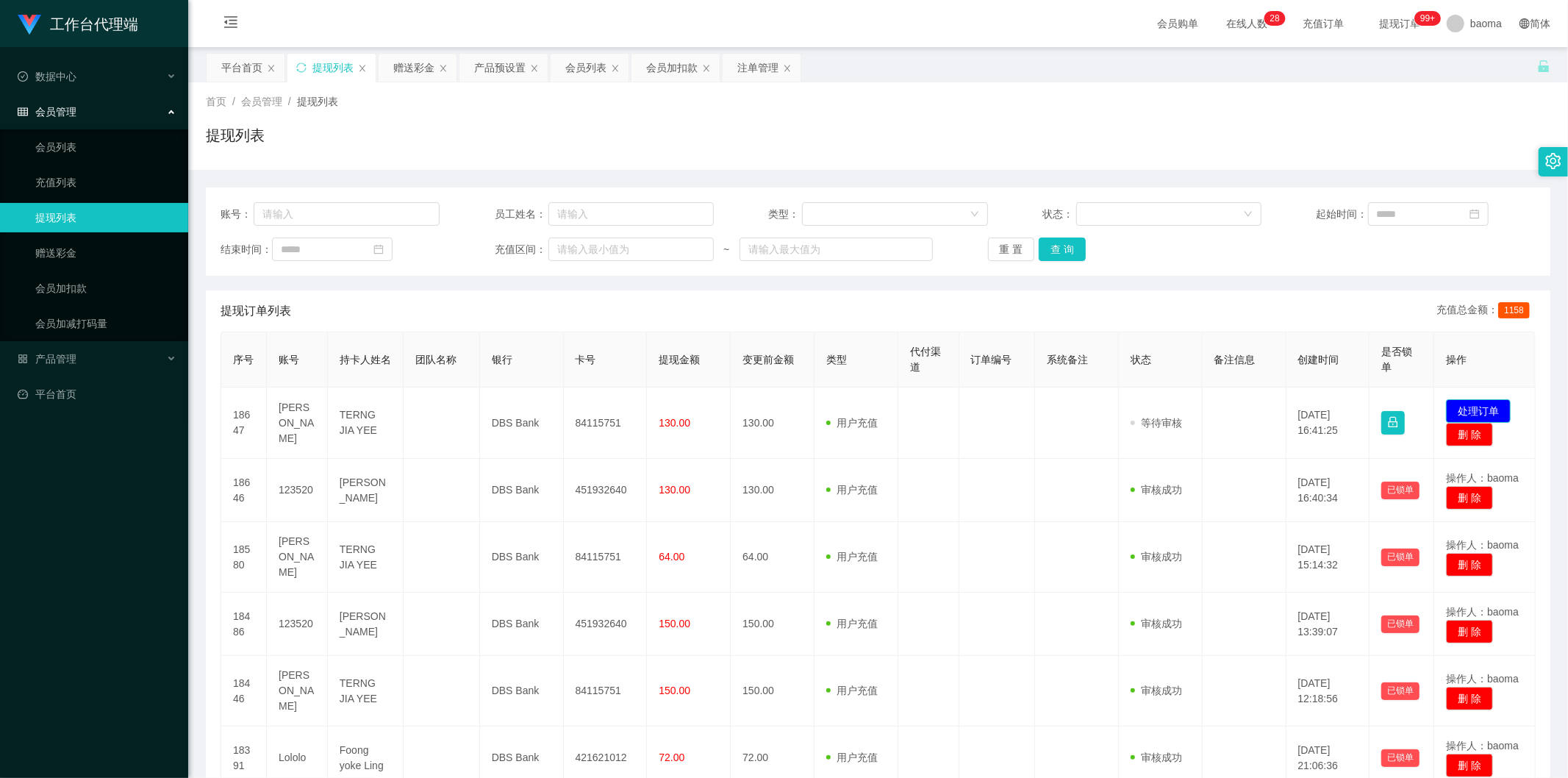
click at [492, 305] on button "处理订单" at bounding box center [1478, 411] width 65 height 24
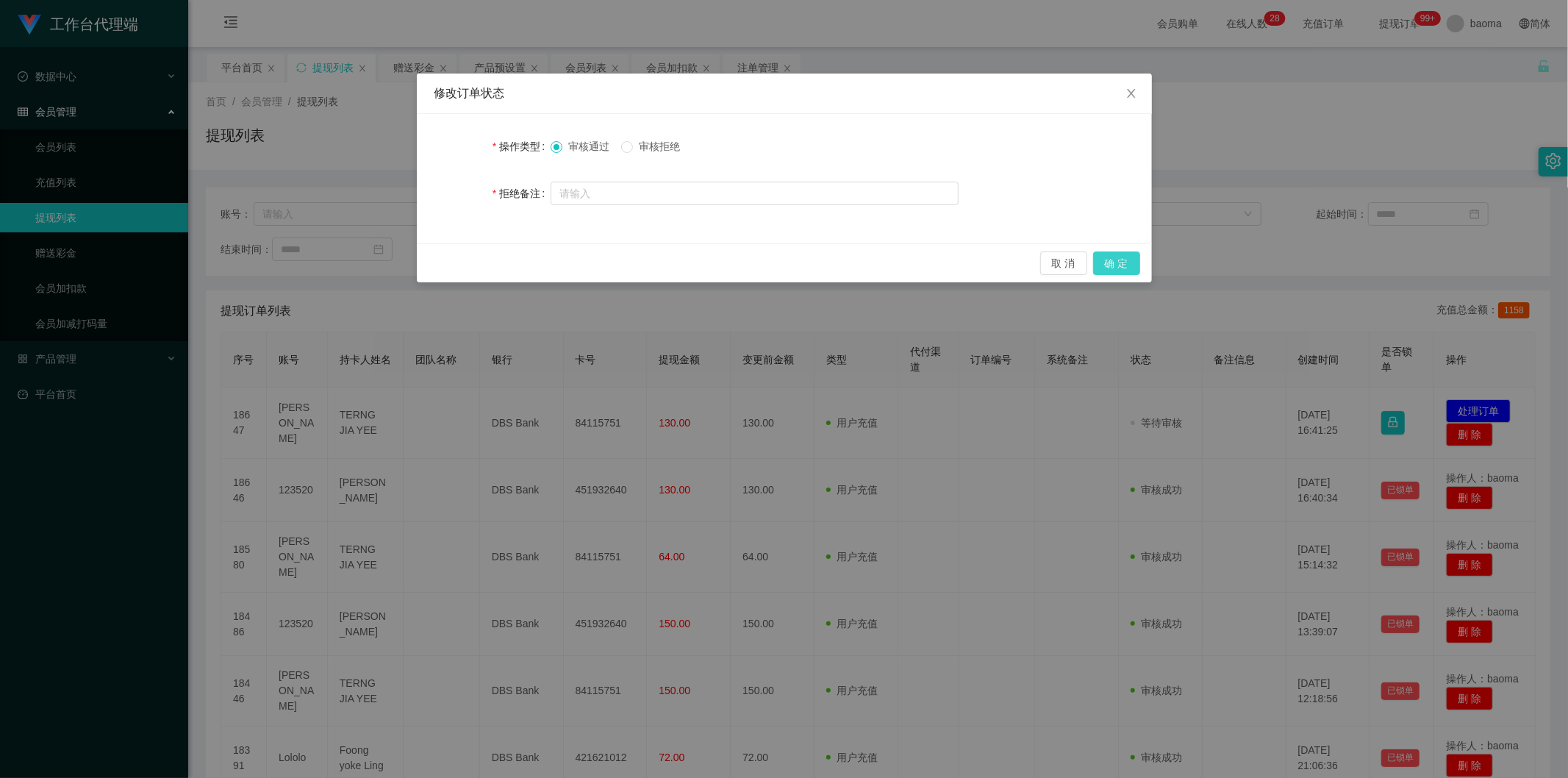
click at [492, 259] on button "确 定" at bounding box center [1116, 263] width 47 height 24
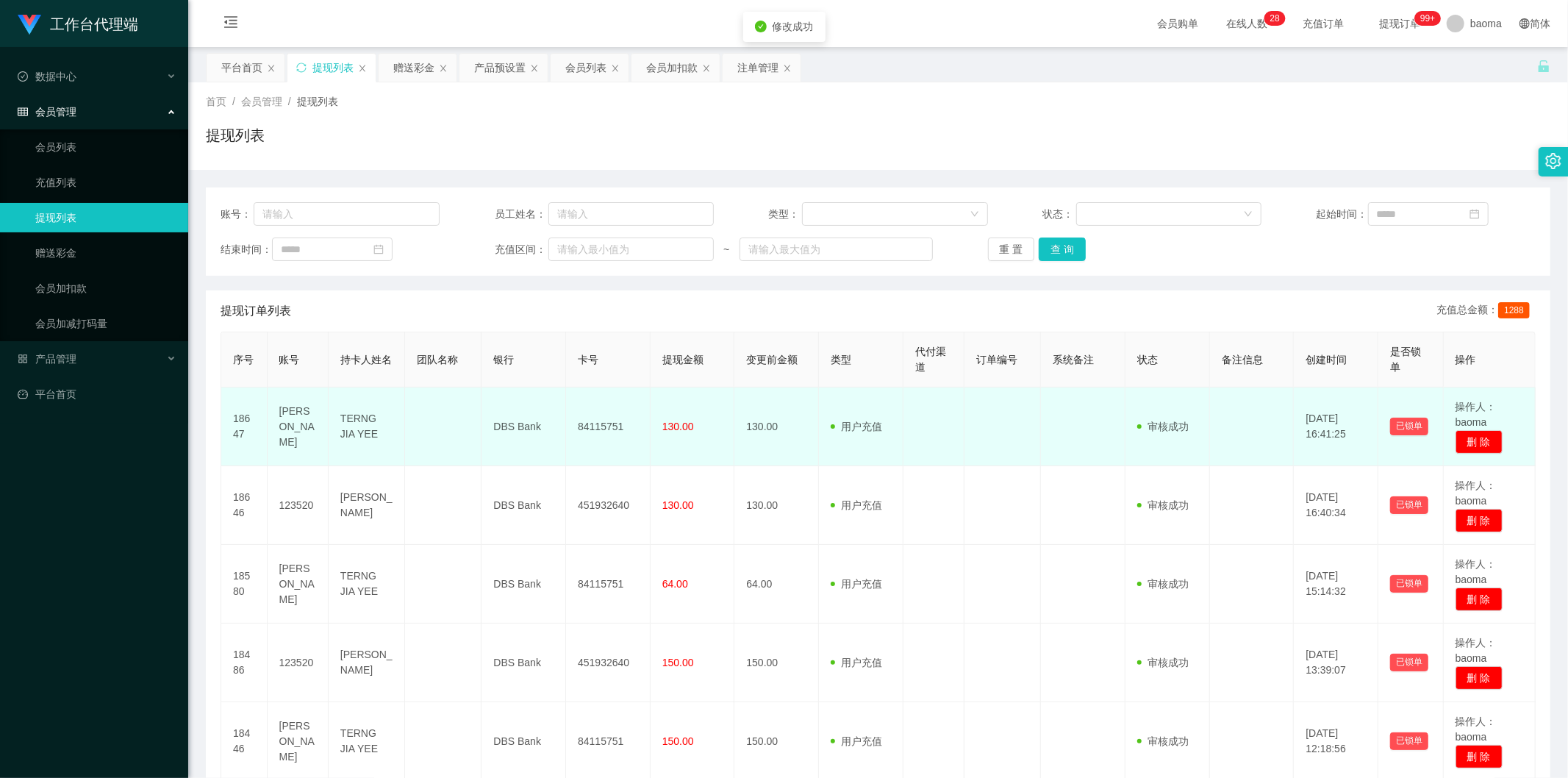
click at [492, 305] on td "84115751" at bounding box center [608, 426] width 85 height 79
copy td "84115751"
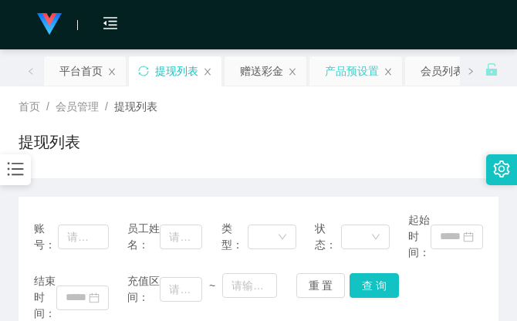
drag, startPoint x: 286, startPoint y: 116, endPoint x: 353, endPoint y: 62, distance: 86.1
click at [290, 109] on div "首页 / 会员管理 / 提现列表 / 提现列表" at bounding box center [259, 132] width 480 height 67
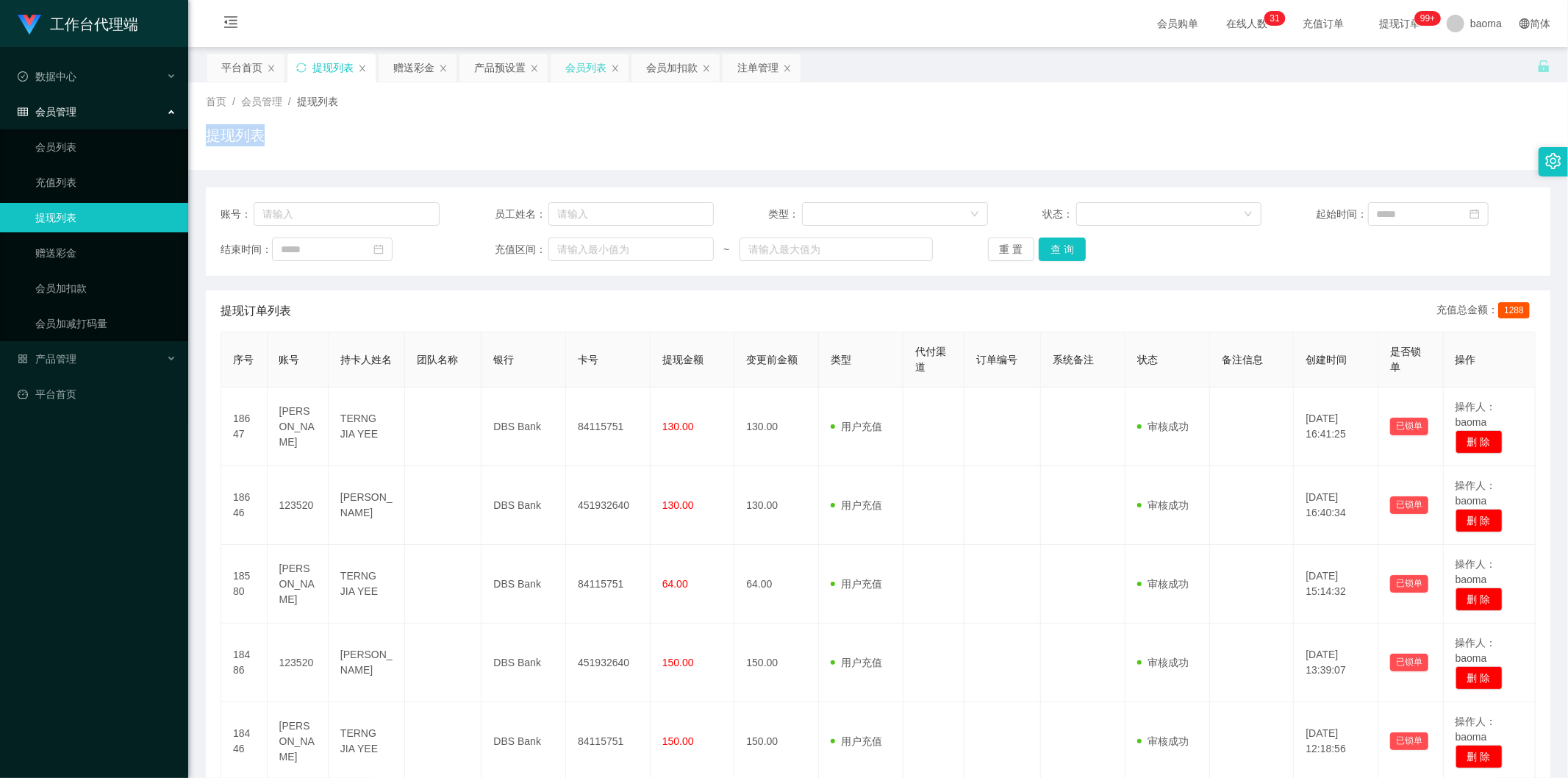
click at [492, 73] on div "会员列表" at bounding box center [585, 67] width 41 height 28
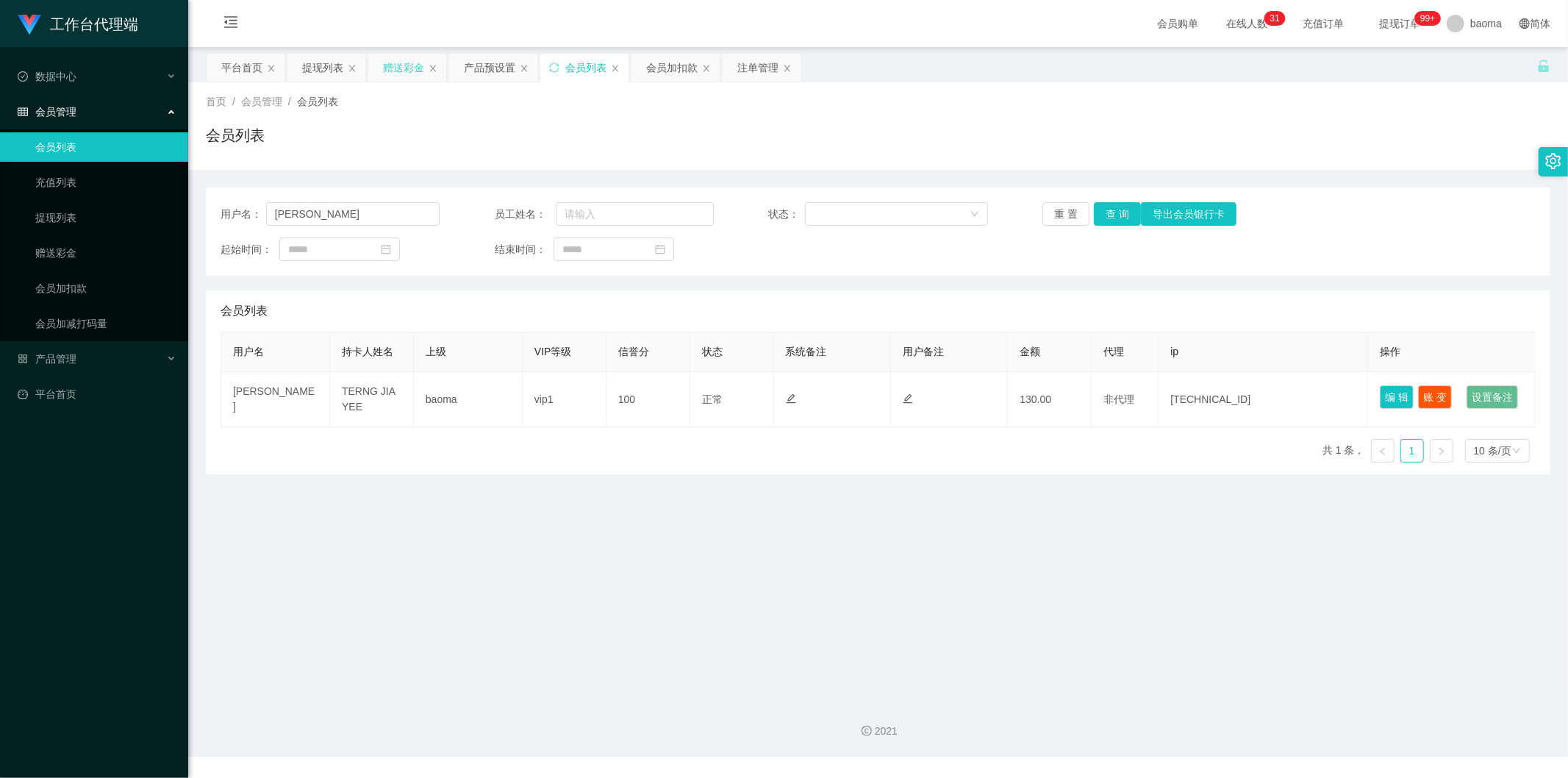
click at [396, 66] on div "赠送彩金" at bounding box center [403, 67] width 41 height 28
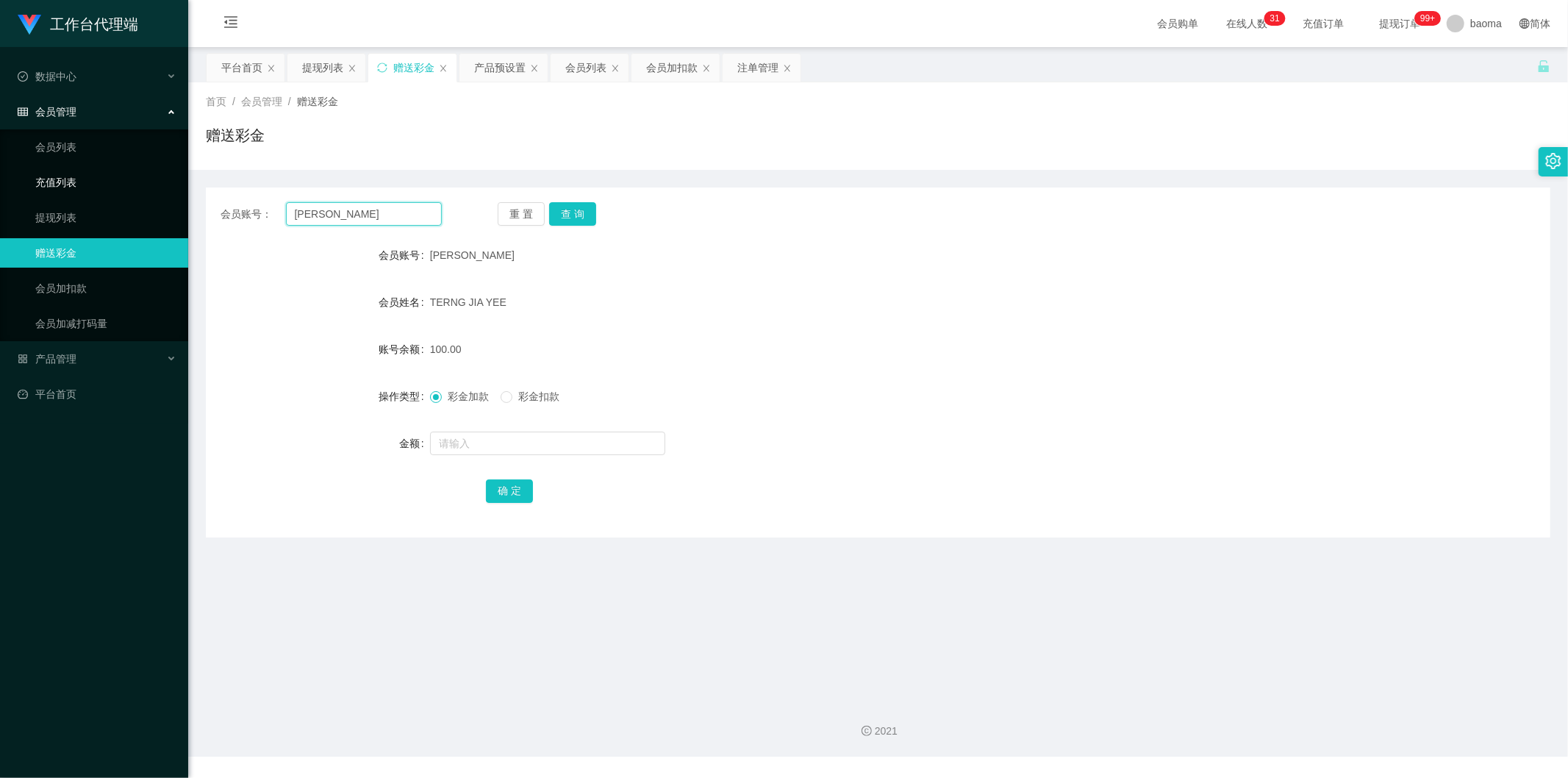
drag, startPoint x: 329, startPoint y: 211, endPoint x: 167, endPoint y: 186, distance: 163.9
click at [169, 186] on section "工作台代理端 数据中心 会员管理 会员列表 充值列表 提现列表 赠送彩金 会员加扣款 会员加减打码量 产品管理 平台首页 保存配置 重置配置 整体风格设置 主…" at bounding box center [784, 379] width 1568 height 757
paste input "CIS5655"
type input "CIS5655"
click at [492, 215] on button "查 询" at bounding box center [572, 214] width 47 height 24
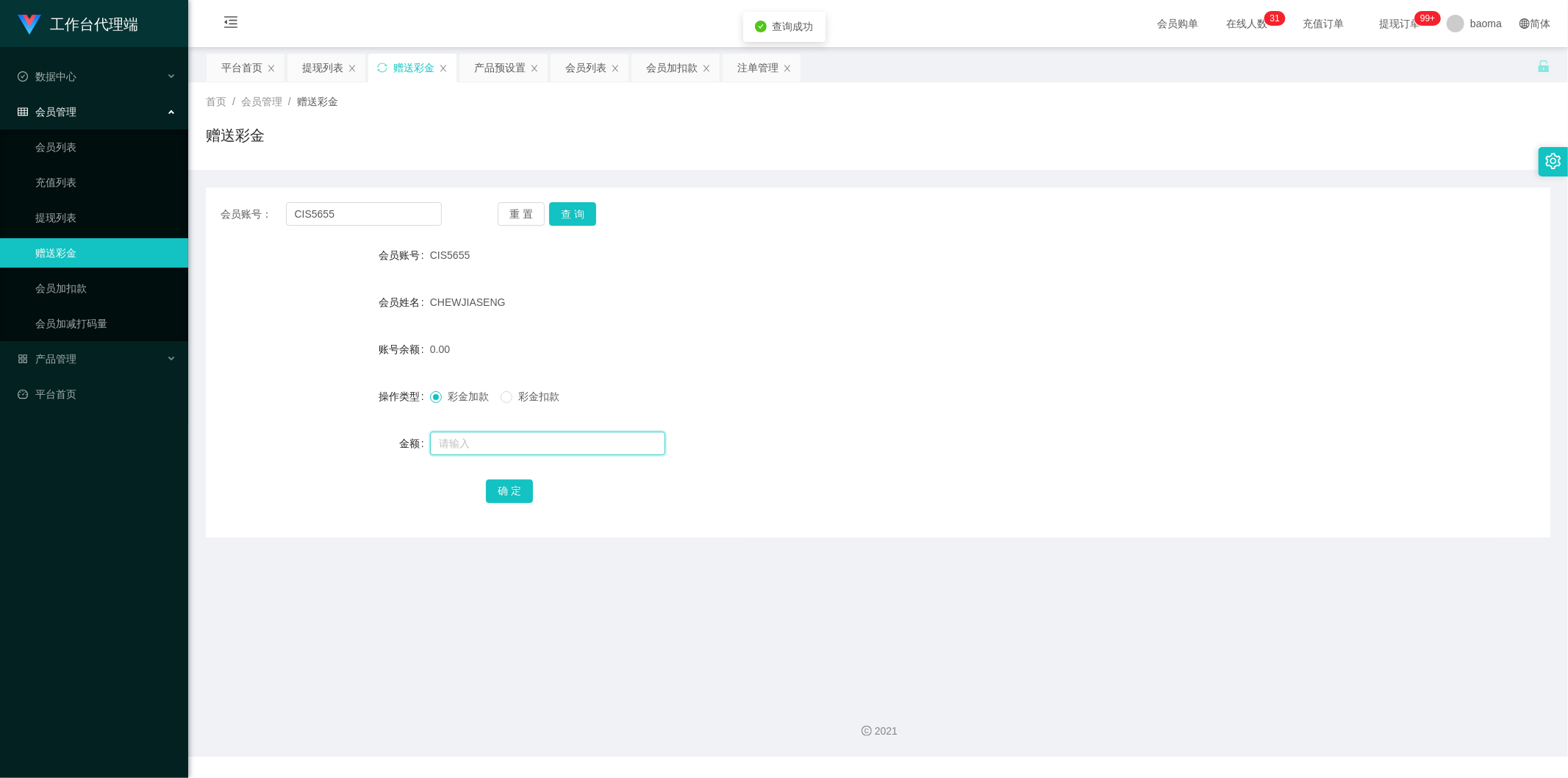
click at [492, 305] on input "text" at bounding box center [547, 443] width 235 height 24
type input "100"
click at [492, 305] on button "确 定" at bounding box center [509, 491] width 47 height 24
click at [492, 71] on div "会员列表" at bounding box center [585, 67] width 41 height 28
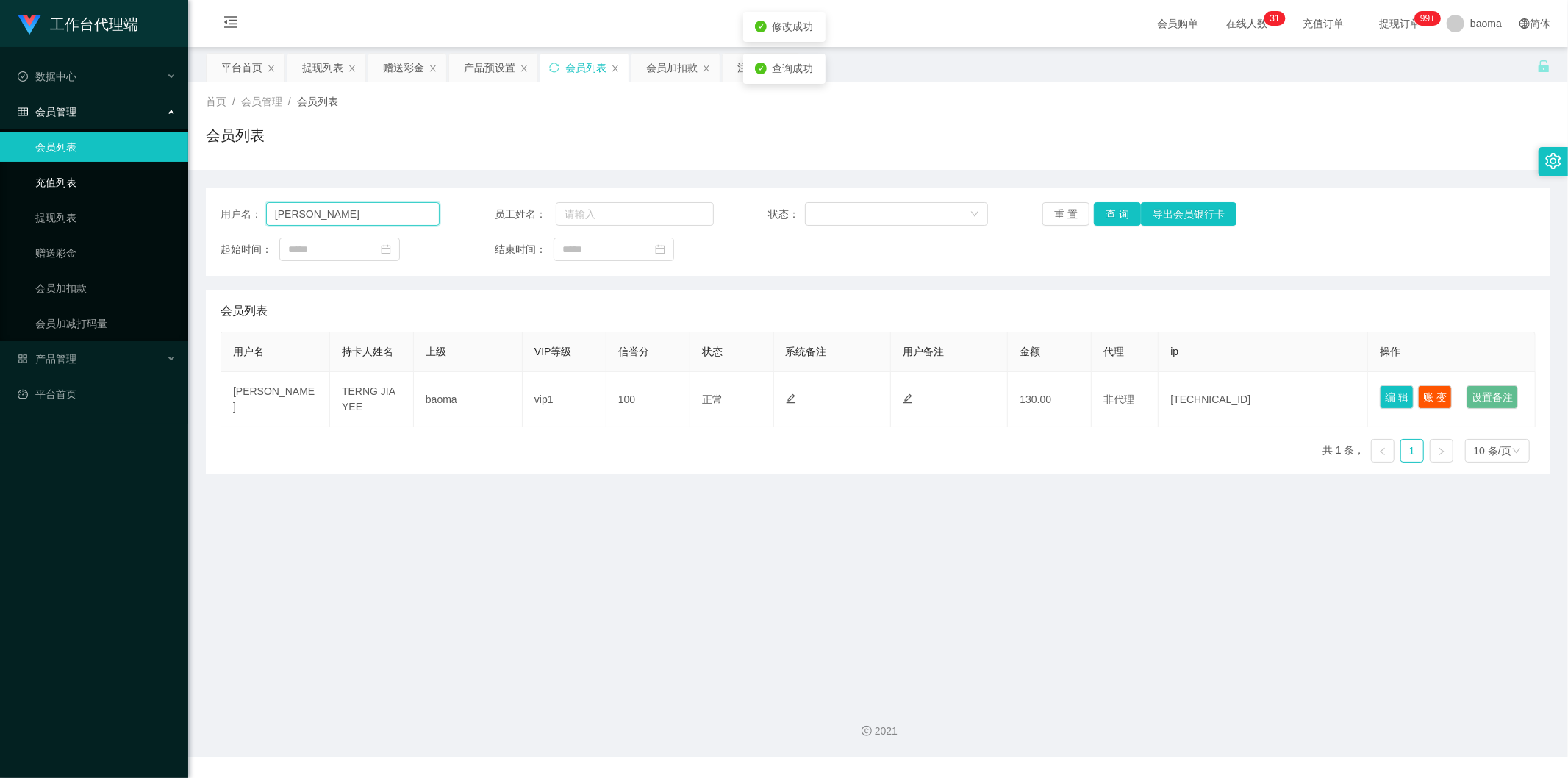
drag, startPoint x: 354, startPoint y: 214, endPoint x: 126, endPoint y: 170, distance: 232.2
click at [133, 172] on section "工作台代理端 数据中心 会员管理 会员列表 充值列表 提现列表 赠送彩金 会员加扣款 会员加减打码量 产品管理 平台首页 保存配置 重置配置 整体风格设置 主…" at bounding box center [784, 379] width 1568 height 757
paste input "CIS5655"
type input "CIS5655"
click at [492, 209] on button "查 询" at bounding box center [1116, 214] width 47 height 24
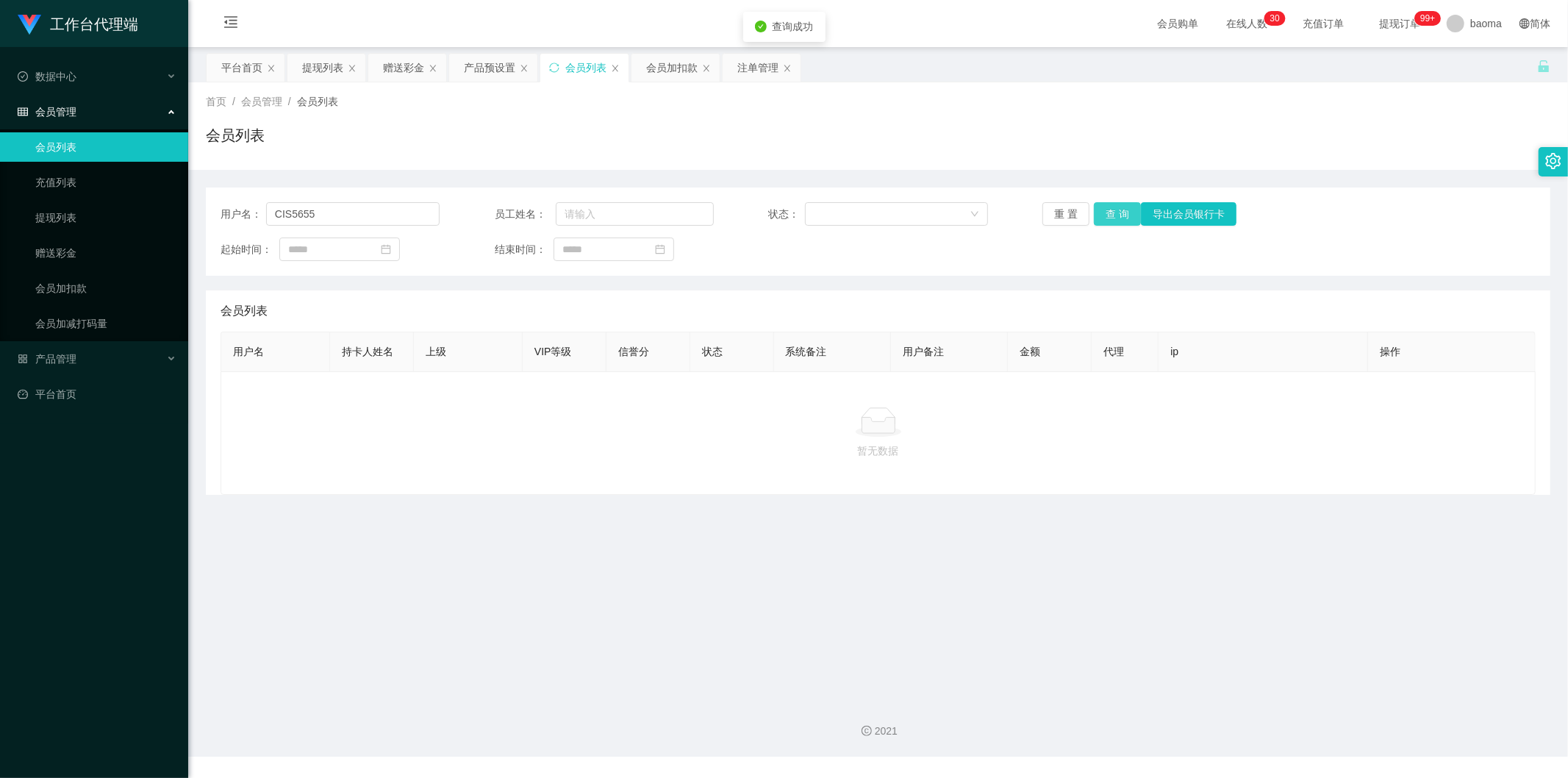
click at [492, 220] on button "查 询" at bounding box center [1116, 214] width 47 height 24
click at [292, 211] on input "CIS5655" at bounding box center [353, 214] width 173 height 24
click at [293, 211] on input "CIS5655" at bounding box center [353, 214] width 173 height 24
click at [492, 216] on button "查 询" at bounding box center [1116, 214] width 47 height 24
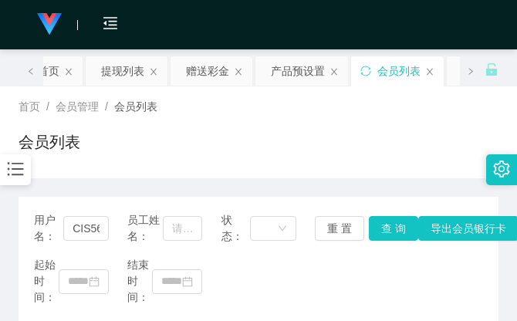
click at [450, 99] on div "首页 / 会员管理 / 会员列表 /" at bounding box center [259, 107] width 480 height 16
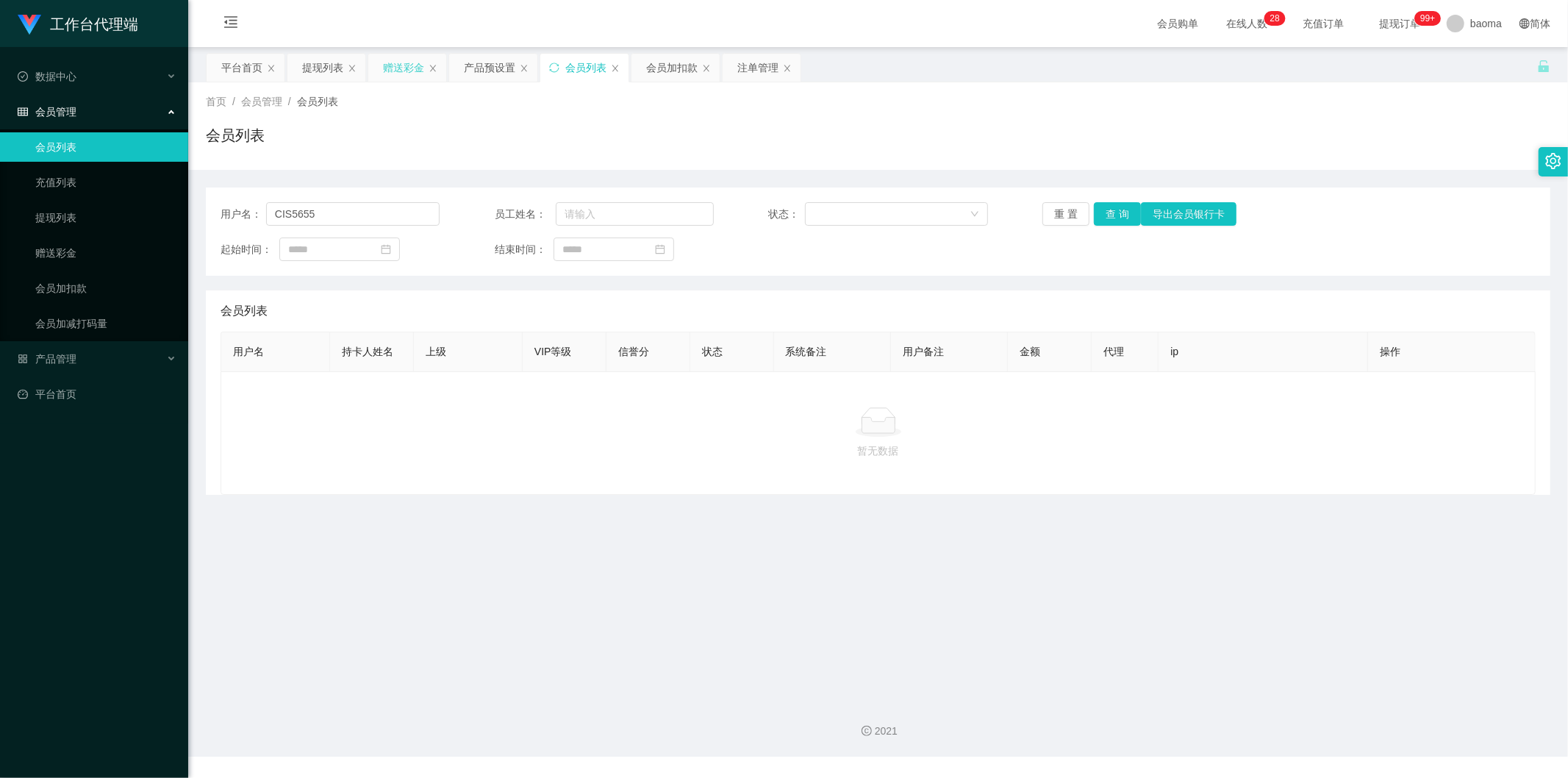
click at [406, 70] on div "赠送彩金" at bounding box center [403, 67] width 41 height 28
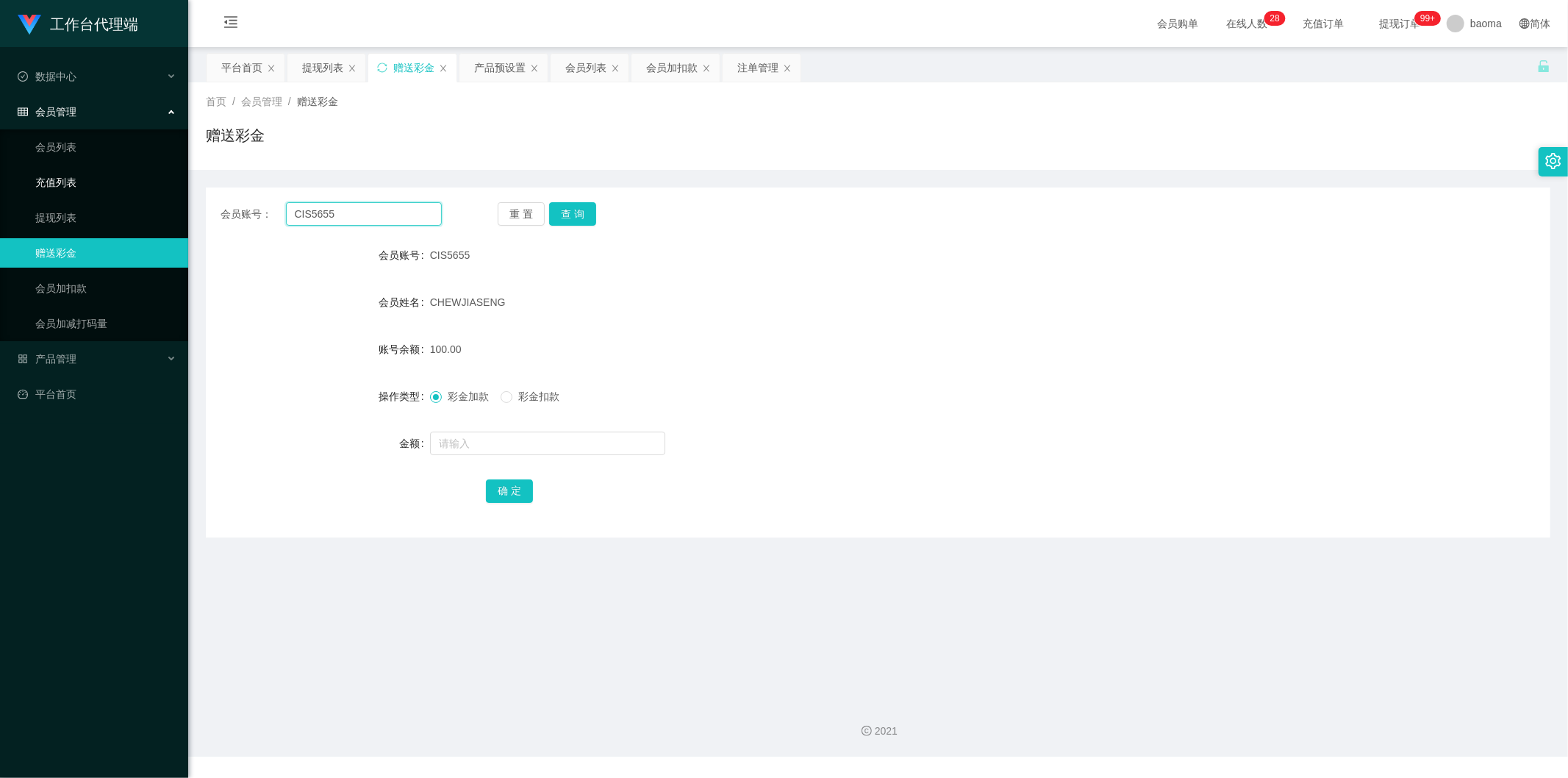
drag, startPoint x: 368, startPoint y: 220, endPoint x: 155, endPoint y: 178, distance: 217.1
click at [157, 178] on section "工作台代理端 数据中心 会员管理 会员列表 充值列表 提现列表 赠送彩金 会员加扣款 会员加减打码量 产品管理 平台首页 保存配置 重置配置 整体风格设置 主…" at bounding box center [784, 379] width 1568 height 757
paste input "[PERSON_NAME]"
type input "[PERSON_NAME]"
click at [492, 206] on button "查 询" at bounding box center [572, 214] width 47 height 24
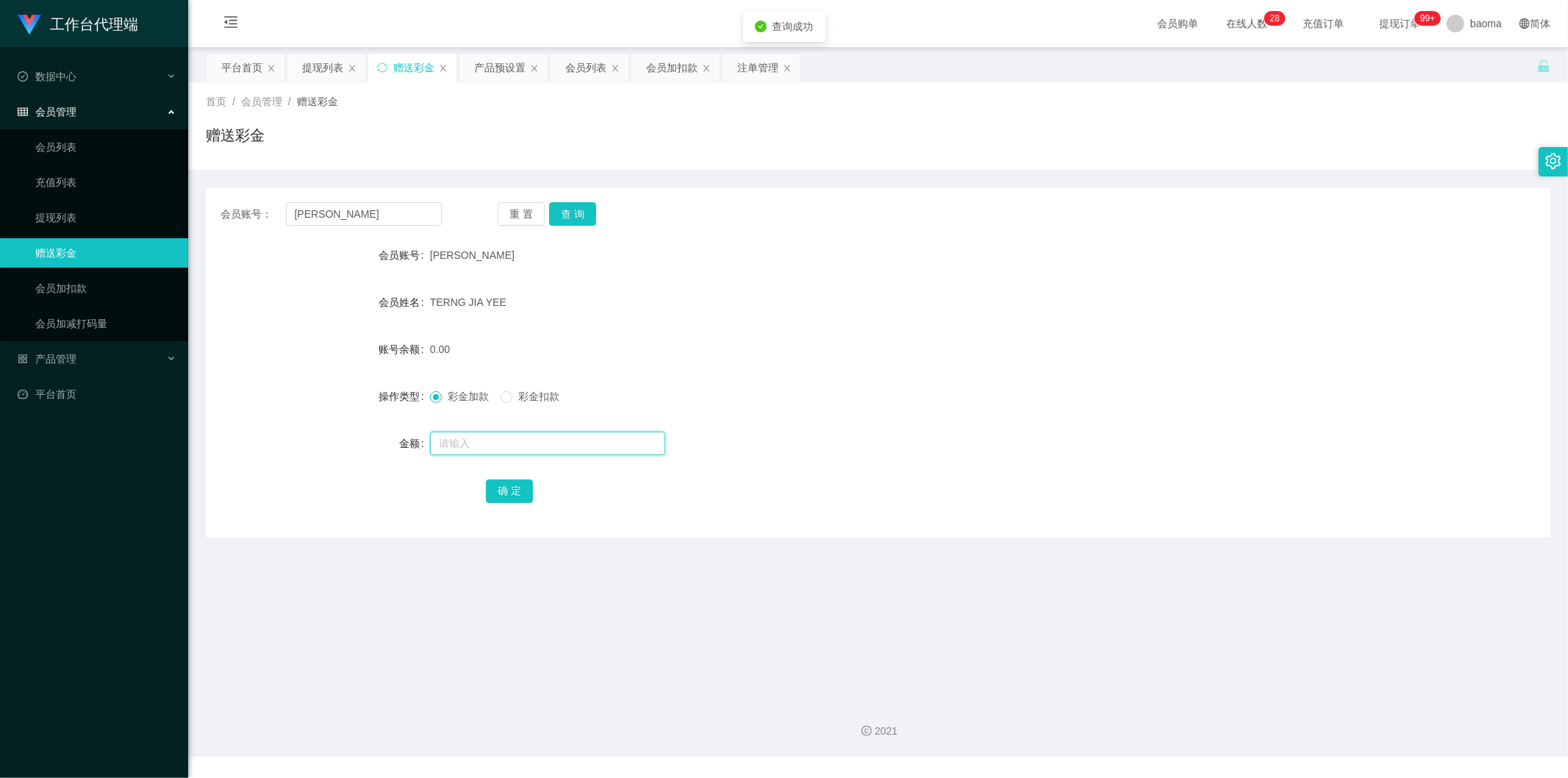
click at [492, 305] on input "text" at bounding box center [547, 443] width 235 height 24
type input "40"
drag, startPoint x: 519, startPoint y: 485, endPoint x: 504, endPoint y: 455, distance: 33.5
click at [492, 305] on button "确 定" at bounding box center [509, 491] width 47 height 24
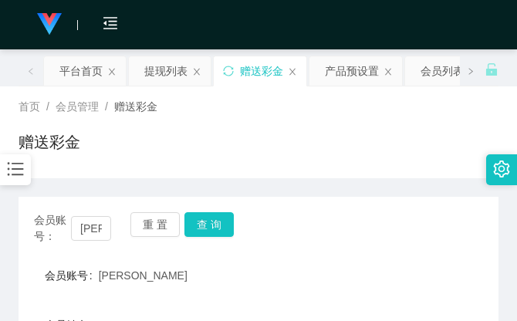
drag, startPoint x: 370, startPoint y: 109, endPoint x: 416, endPoint y: 16, distance: 103.5
click at [370, 109] on div "首页 / 会员管理 / 赠送彩金 /" at bounding box center [259, 107] width 480 height 16
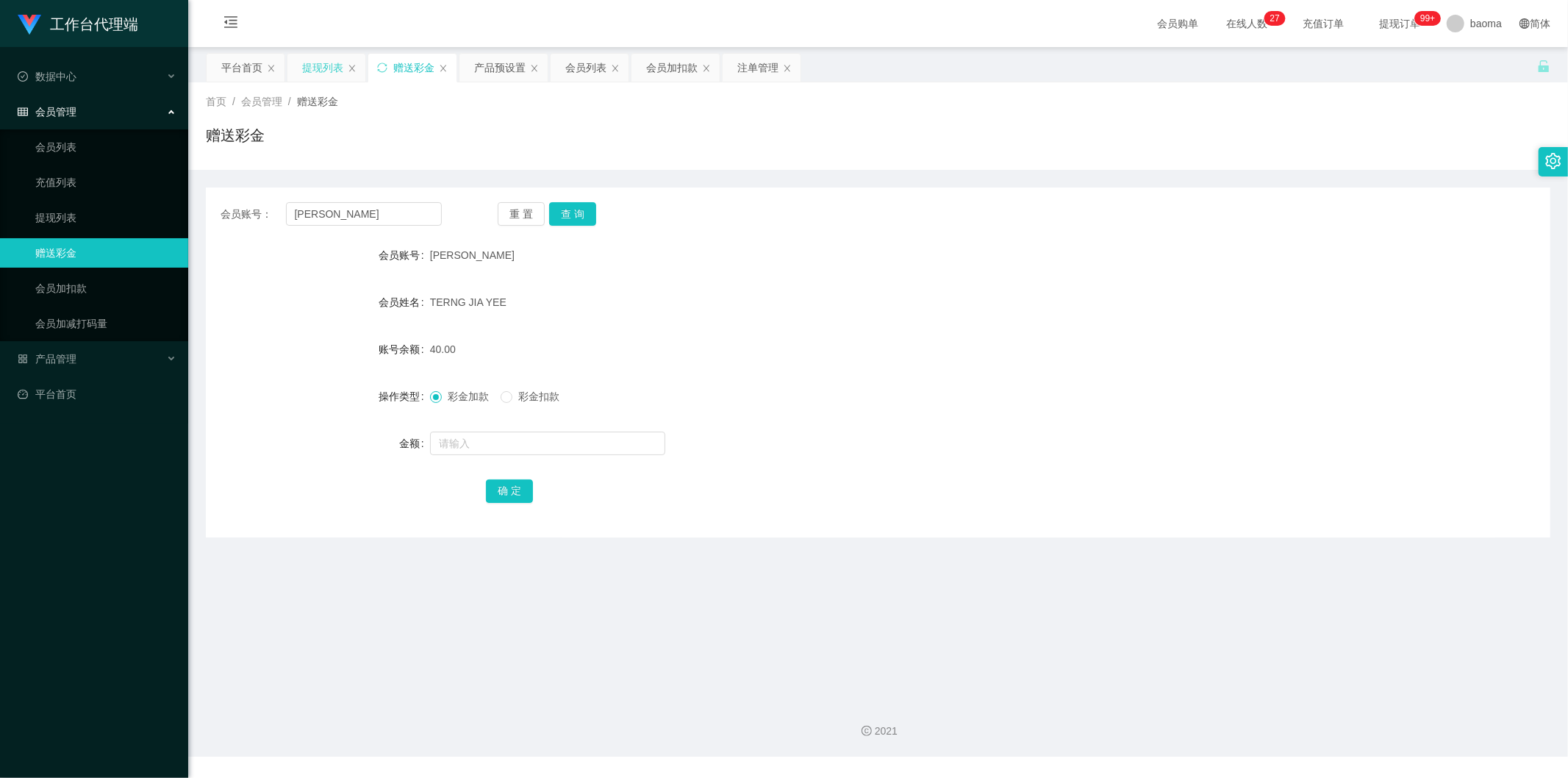
click at [307, 69] on div "提现列表" at bounding box center [322, 67] width 41 height 28
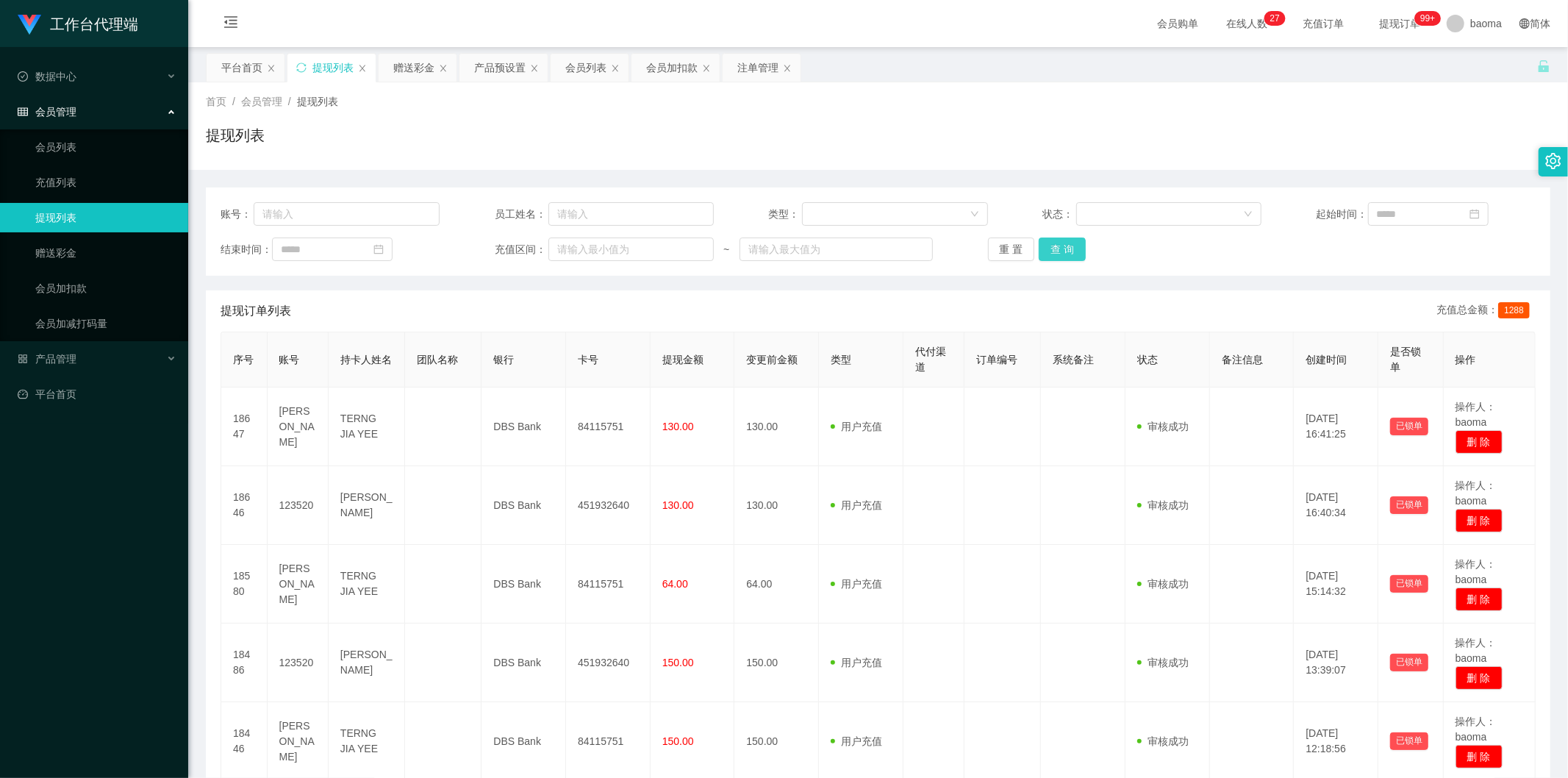
click at [492, 253] on button "查 询" at bounding box center [1062, 249] width 47 height 24
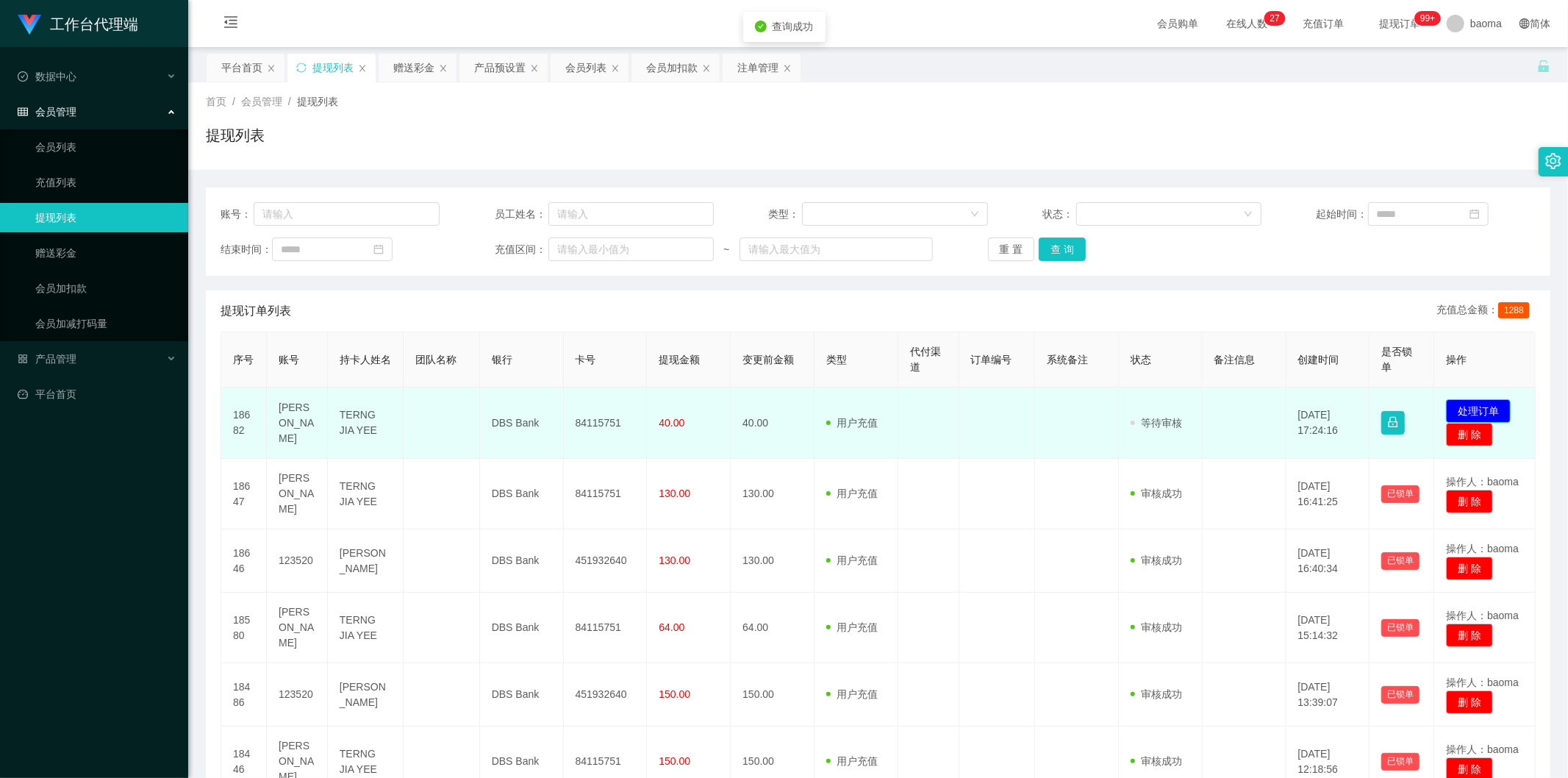
click at [492, 305] on button "处理订单" at bounding box center [1478, 411] width 65 height 24
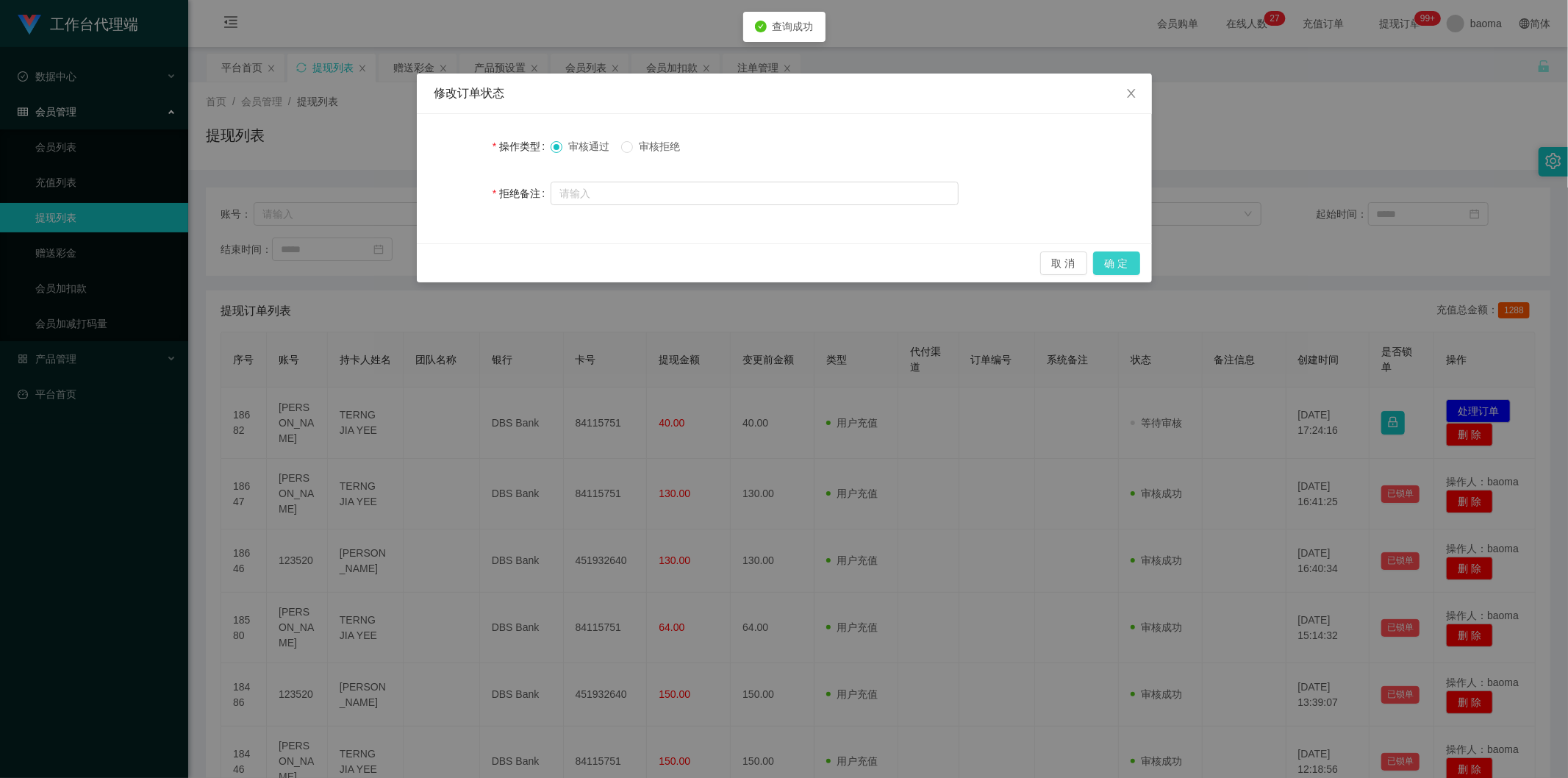
click at [492, 256] on button "确 定" at bounding box center [1116, 263] width 47 height 24
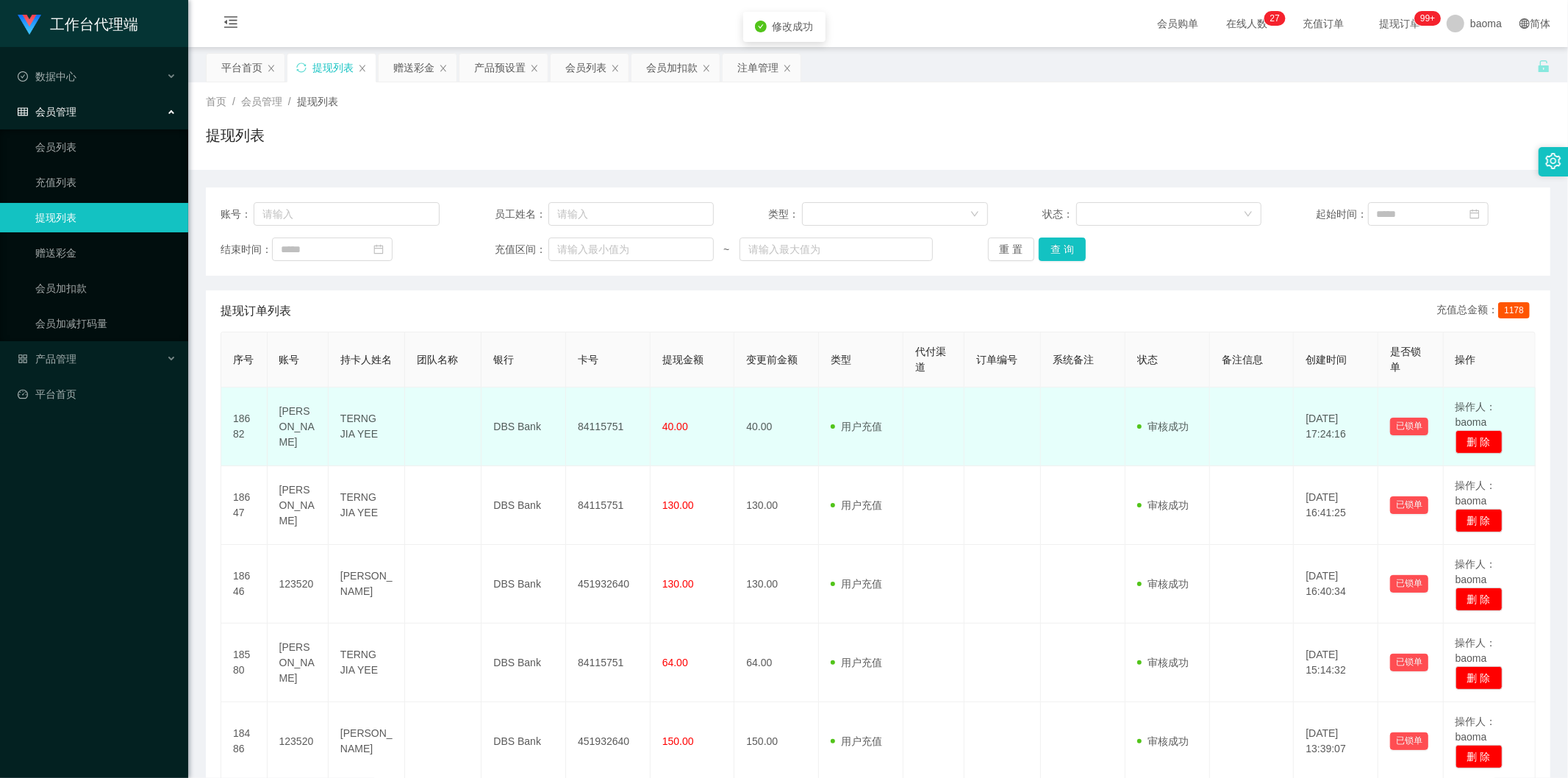
click at [492, 305] on td "84115751" at bounding box center [608, 426] width 85 height 79
copy td "84115751"
